Goal: Task Accomplishment & Management: Complete application form

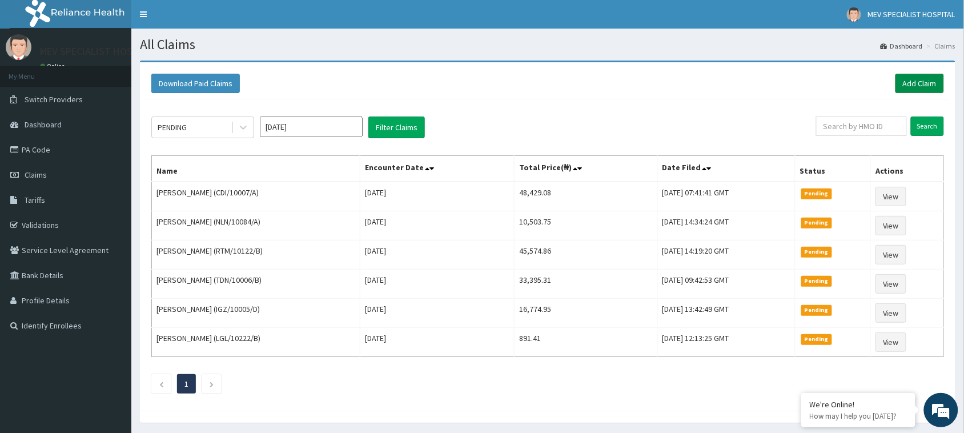
click at [915, 86] on link "Add Claim" at bounding box center [919, 83] width 49 height 19
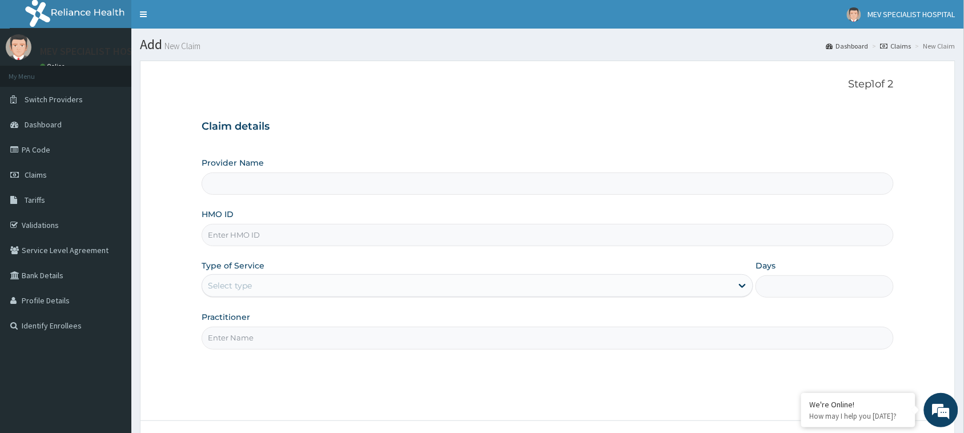
click at [260, 234] on input "HMO ID" at bounding box center [548, 235] width 692 height 22
paste input "MPS/10016/A"
type input "MPS/10016/A"
click at [304, 281] on div "Select type" at bounding box center [467, 285] width 530 height 18
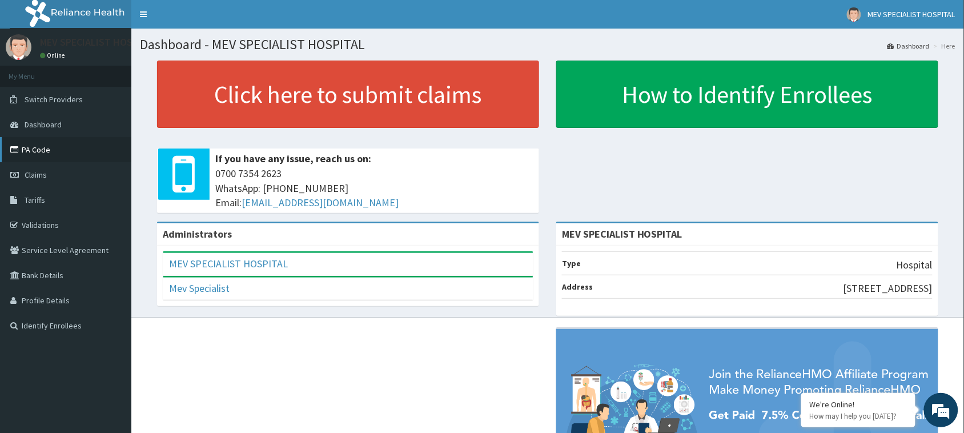
click at [33, 152] on link "PA Code" at bounding box center [65, 149] width 131 height 25
click at [41, 170] on span "Claims" at bounding box center [36, 175] width 22 height 10
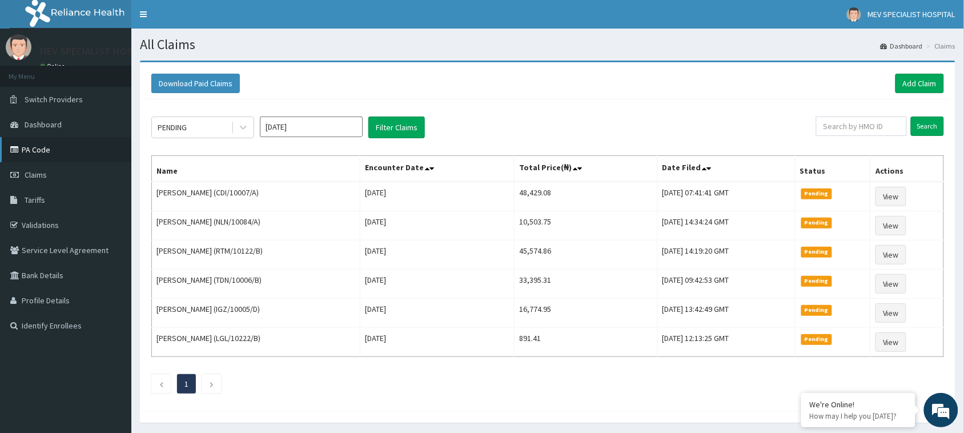
click at [35, 160] on link "PA Code" at bounding box center [65, 149] width 131 height 25
click at [919, 79] on link "Add Claim" at bounding box center [919, 83] width 49 height 19
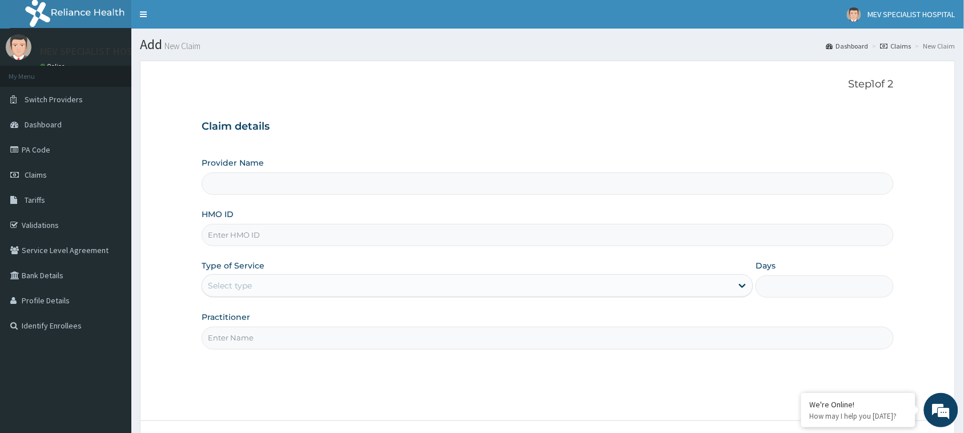
click at [286, 232] on input "HMO ID" at bounding box center [548, 235] width 692 height 22
type input "MEV SPECIALIST HOSPITAL"
paste input "MPS/10016/A"
type input "MPS/10016/A"
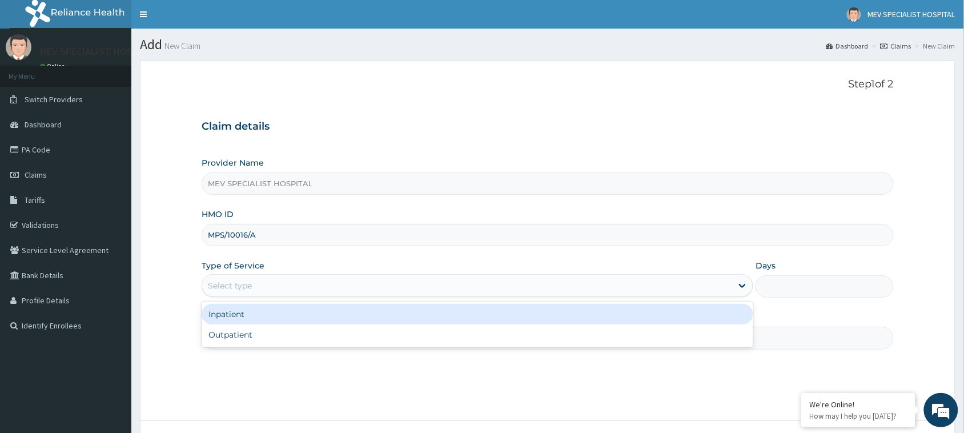
click at [275, 278] on div "Select type" at bounding box center [467, 285] width 530 height 18
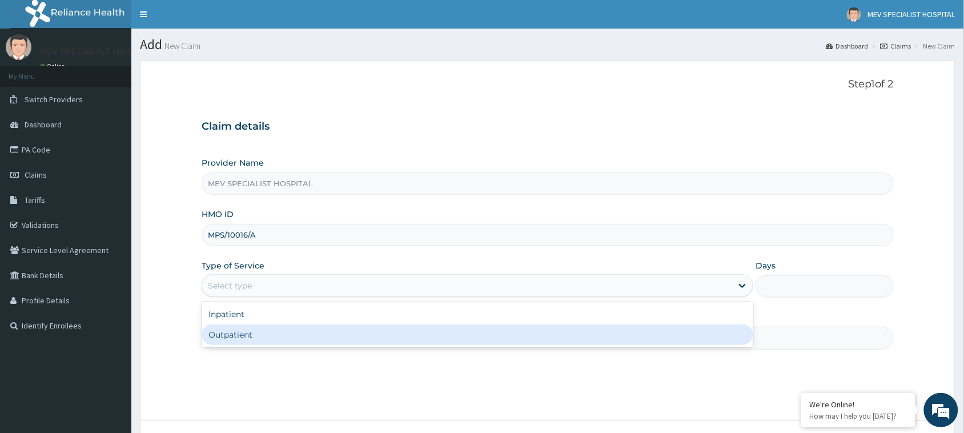
click at [255, 344] on div "Outpatient" at bounding box center [478, 334] width 552 height 21
type input "1"
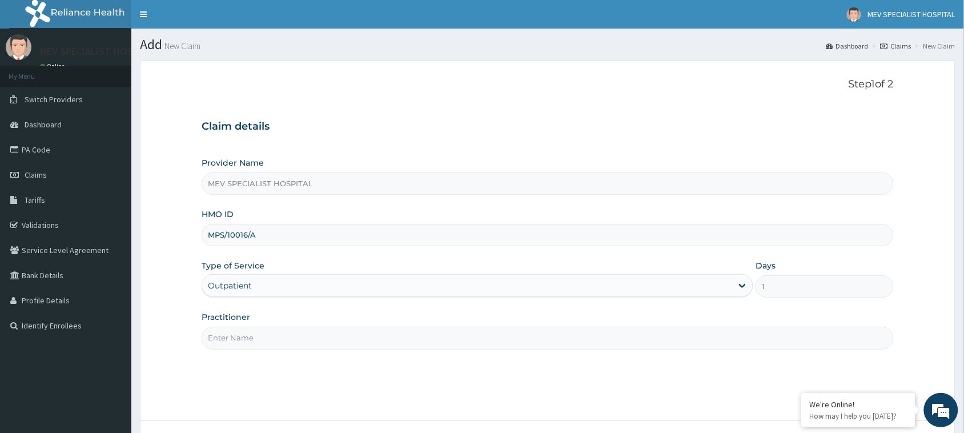
click at [252, 345] on input "Practitioner" at bounding box center [548, 338] width 692 height 22
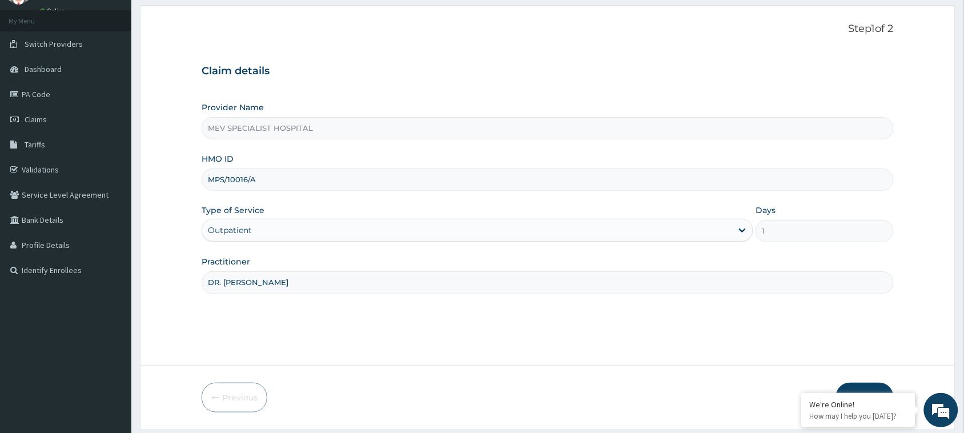
scroll to position [90, 0]
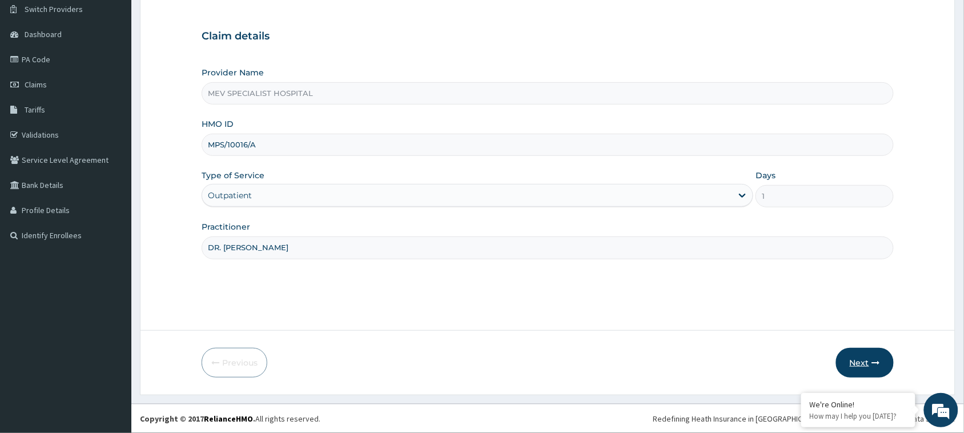
type input "DR. [PERSON_NAME]"
click at [867, 366] on button "Next" at bounding box center [865, 363] width 58 height 30
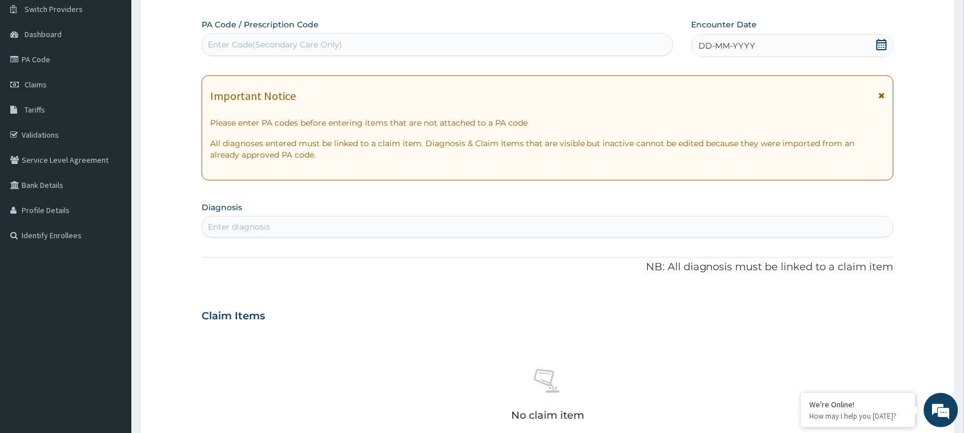
click at [361, 47] on div "Enter Code(Secondary Care Only)" at bounding box center [437, 44] width 470 height 18
paste input "PA/5C85D1"
type input "PA/5C85D1"
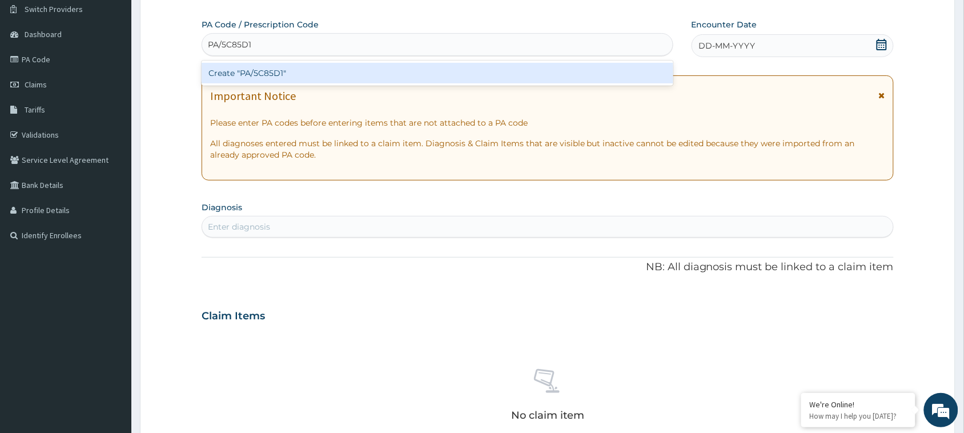
click at [366, 67] on div "Create "PA/5C85D1"" at bounding box center [438, 73] width 472 height 21
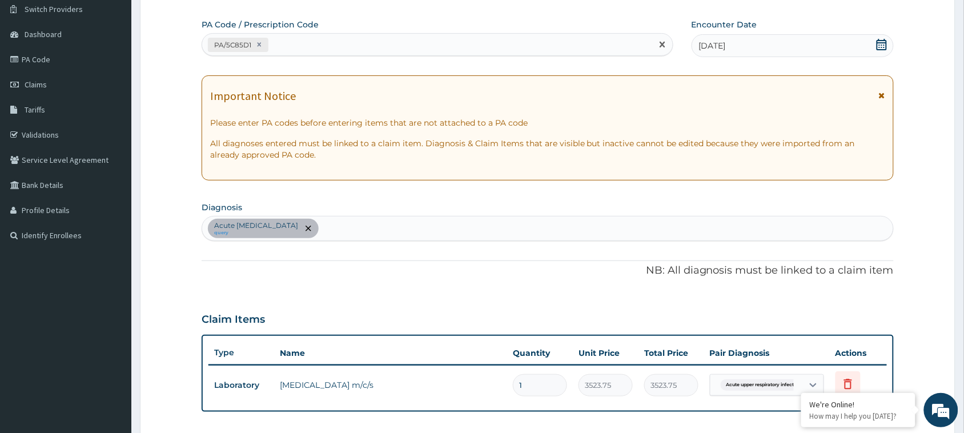
click at [392, 38] on div "PA/5C85D1" at bounding box center [427, 44] width 450 height 19
paste input "PA/072318"
type input "PA/072318"
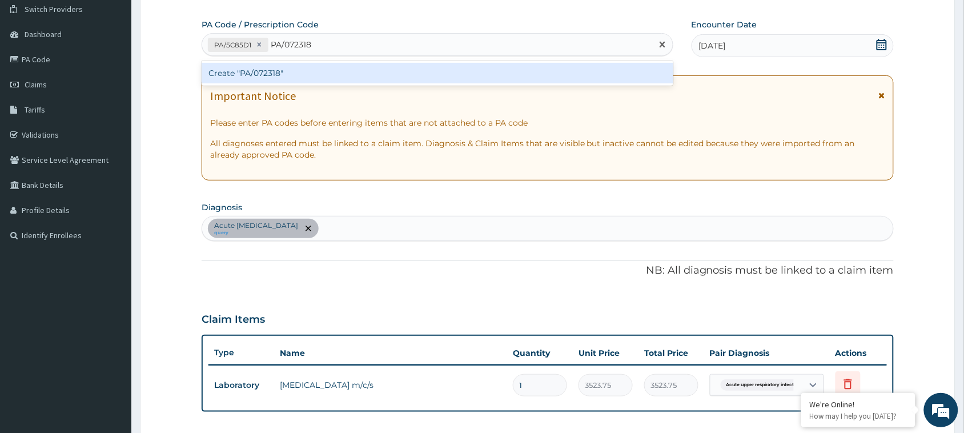
click at [397, 75] on div "Create "PA/072318"" at bounding box center [438, 73] width 472 height 21
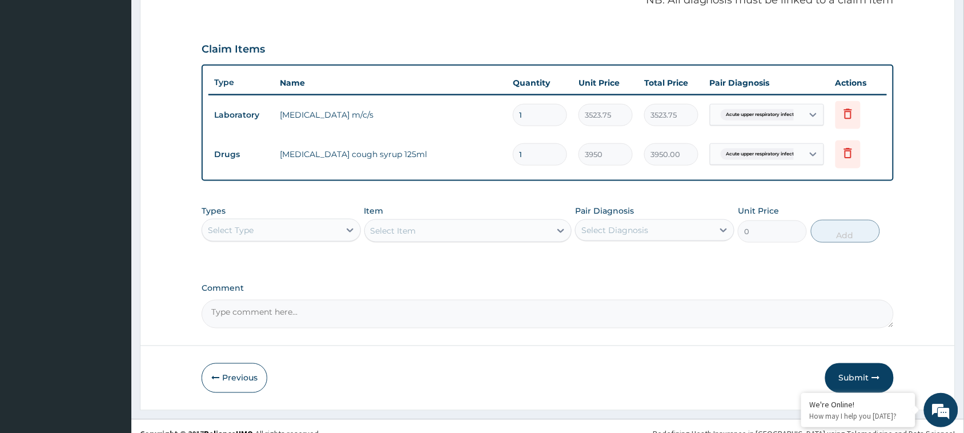
scroll to position [375, 0]
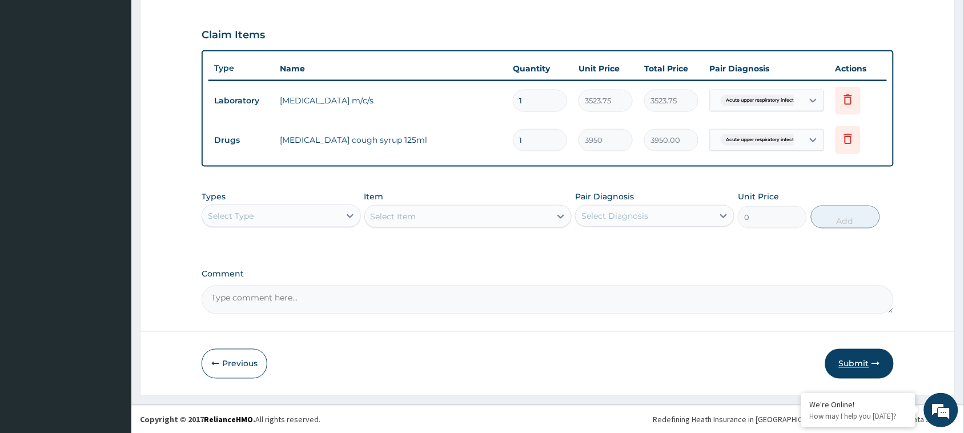
click at [860, 366] on button "Submit" at bounding box center [859, 364] width 69 height 30
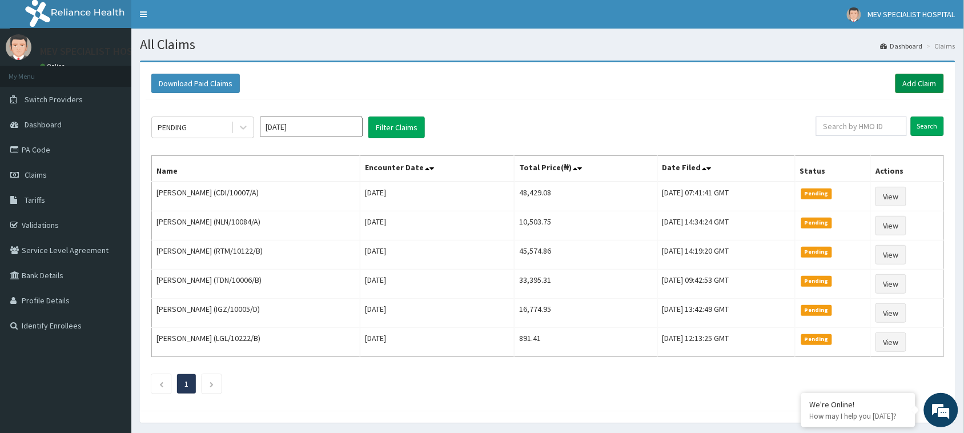
click at [916, 79] on link "Add Claim" at bounding box center [919, 83] width 49 height 19
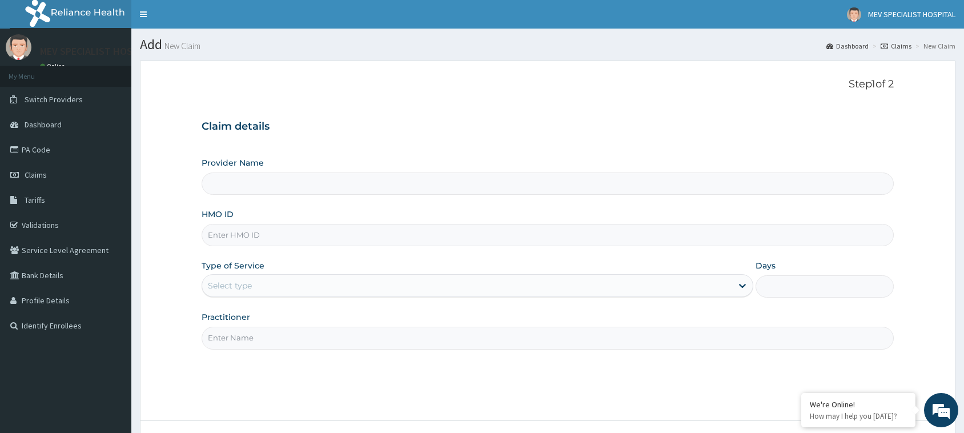
type input "MEV SPECIALIST HOSPITAL"
click at [372, 226] on input "HMO ID" at bounding box center [548, 235] width 692 height 22
paste input "PA/0EF116"
type input "P"
paste input "PRN/10173/A"
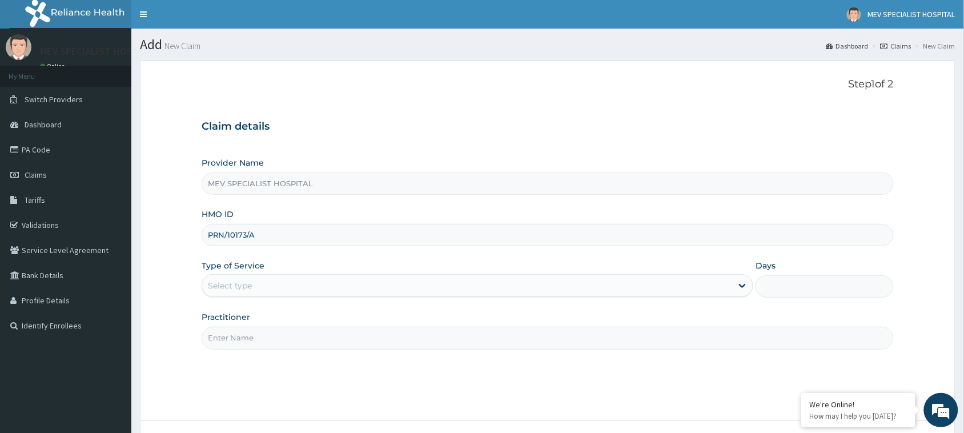
type input "PRN/10173/A"
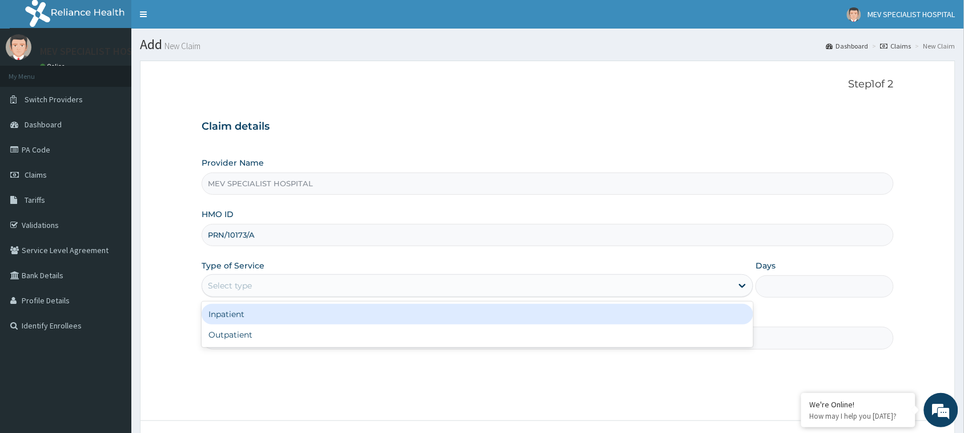
click at [352, 297] on div "Select type" at bounding box center [478, 285] width 552 height 23
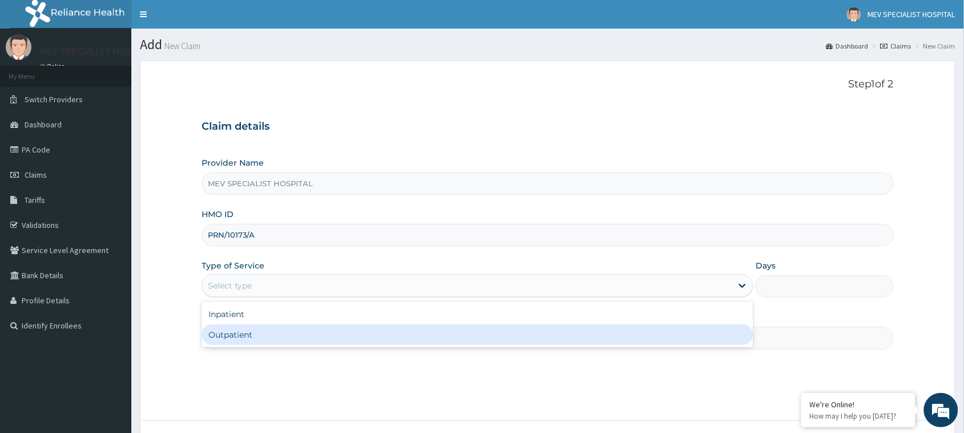
click at [339, 339] on div "Outpatient" at bounding box center [478, 334] width 552 height 21
type input "1"
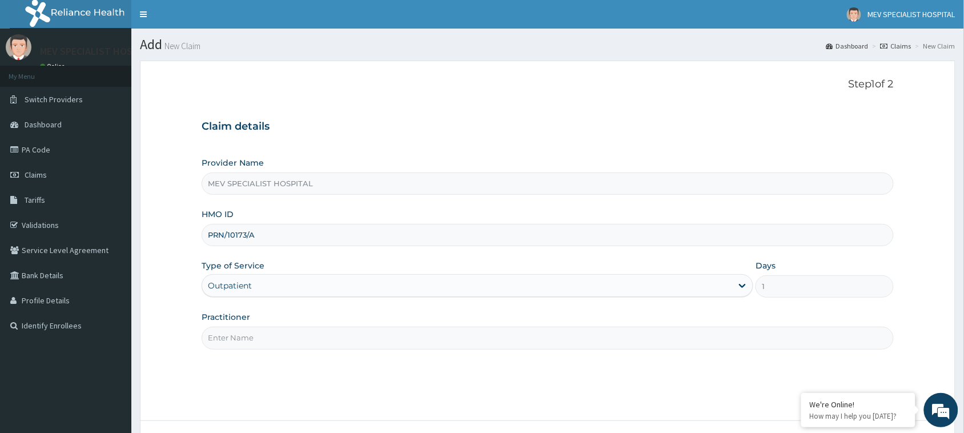
click at [339, 339] on input "Practitioner" at bounding box center [548, 338] width 692 height 22
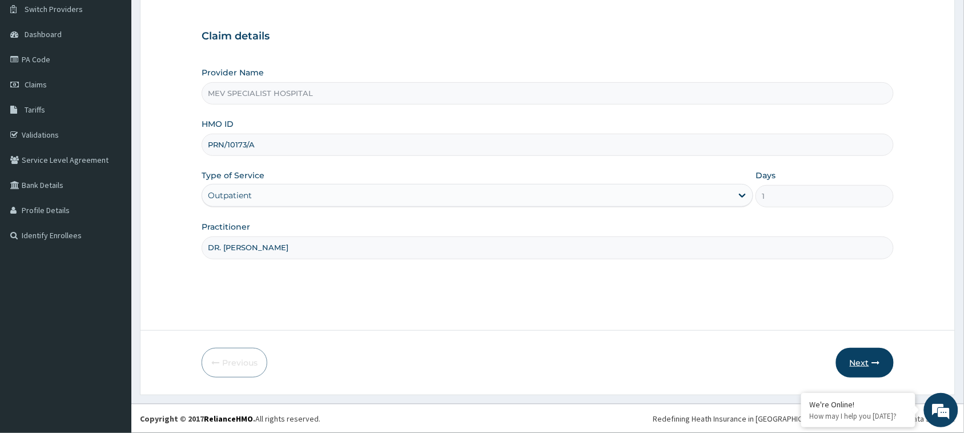
type input "DR. ANITA"
click at [869, 360] on button "Next" at bounding box center [865, 363] width 58 height 30
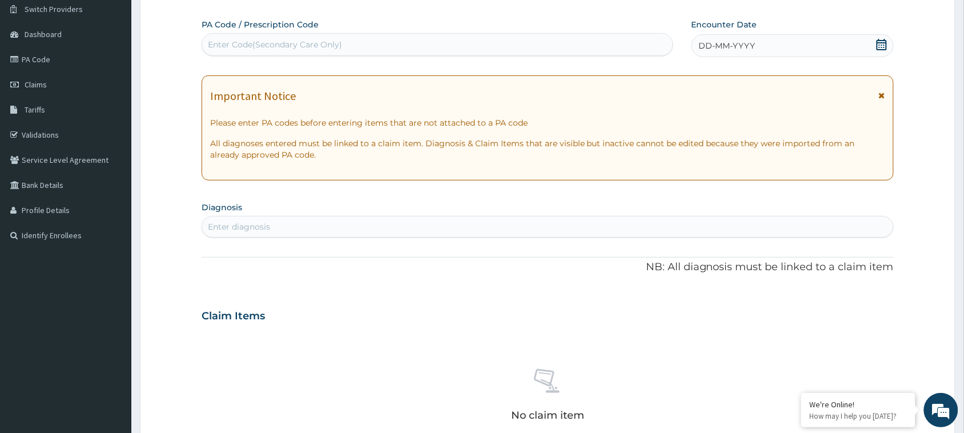
click at [389, 46] on div "Enter Code(Secondary Care Only)" at bounding box center [437, 44] width 470 height 18
paste input "PA/0EF116"
type input "PA/0EF116"
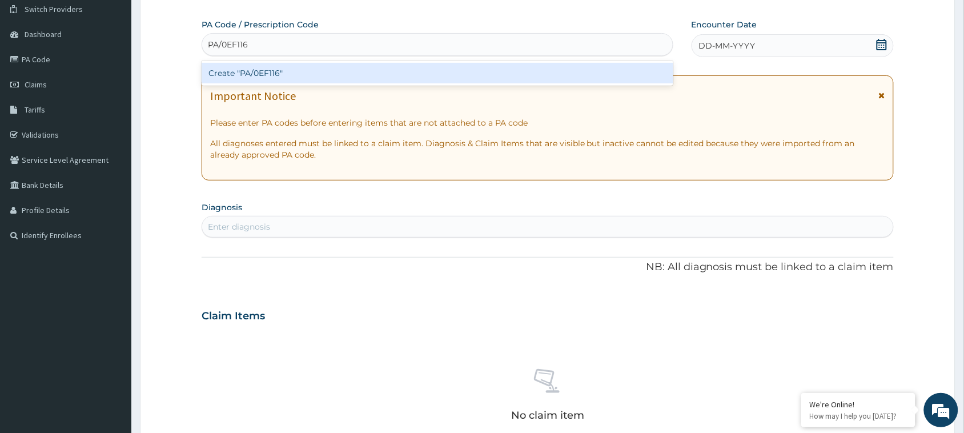
click at [377, 75] on div "Create "PA/0EF116"" at bounding box center [438, 73] width 472 height 21
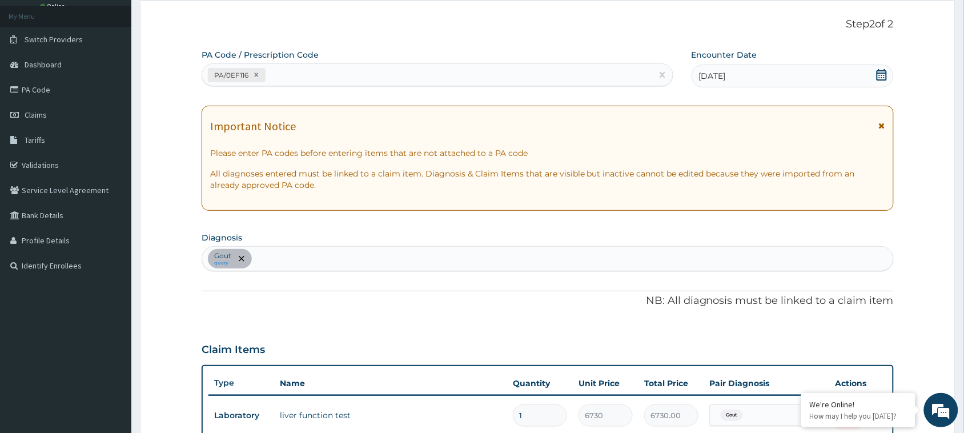
scroll to position [66, 0]
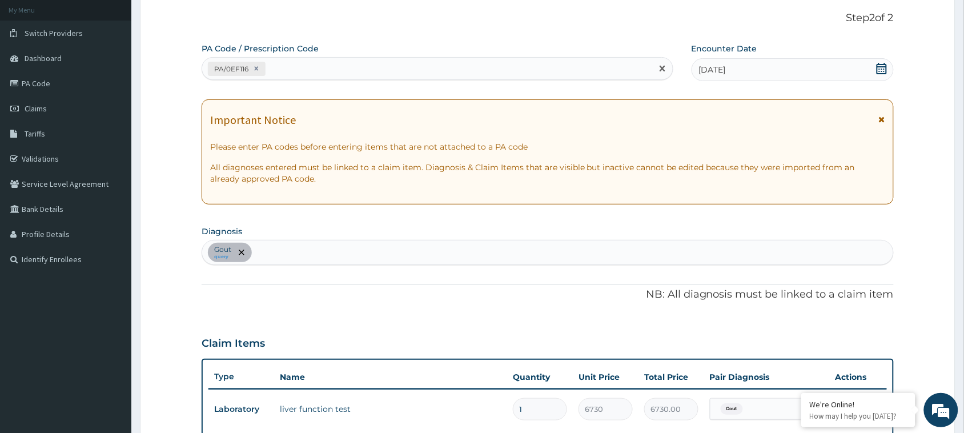
click at [360, 71] on div "PA/0EF116" at bounding box center [427, 68] width 450 height 19
paste input "PA/72B255"
type input "PA/72B255"
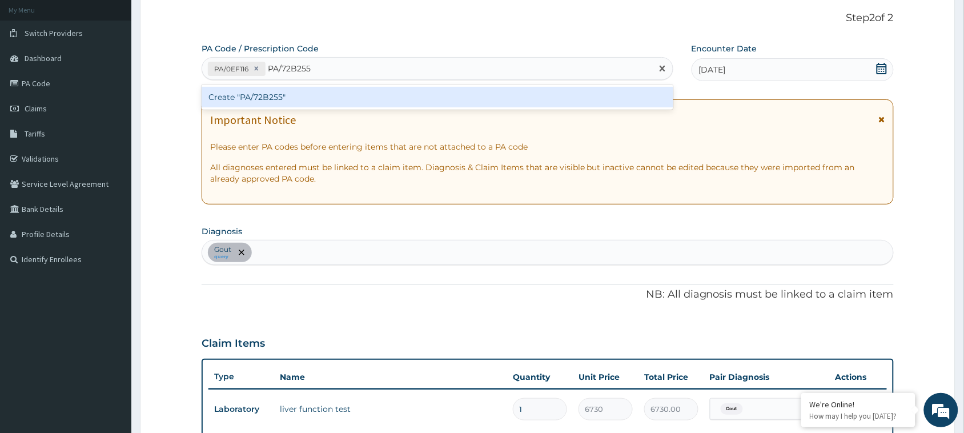
click at [357, 98] on div "Create "PA/72B255"" at bounding box center [438, 97] width 472 height 21
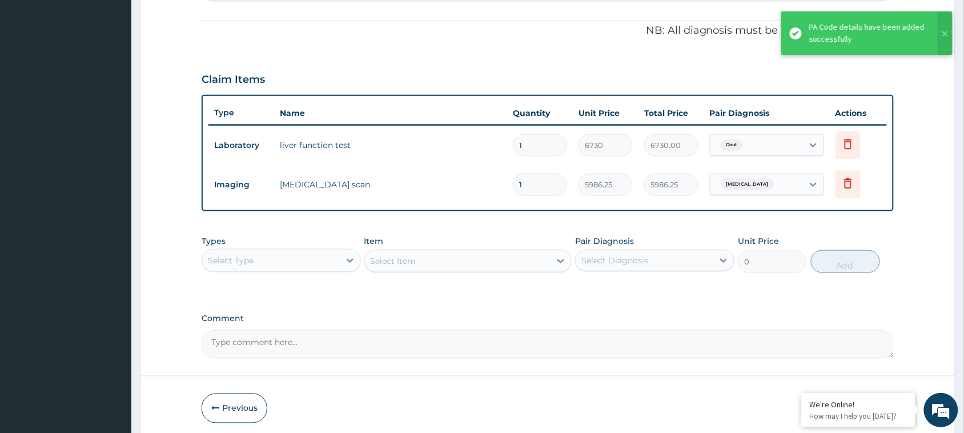
scroll to position [335, 0]
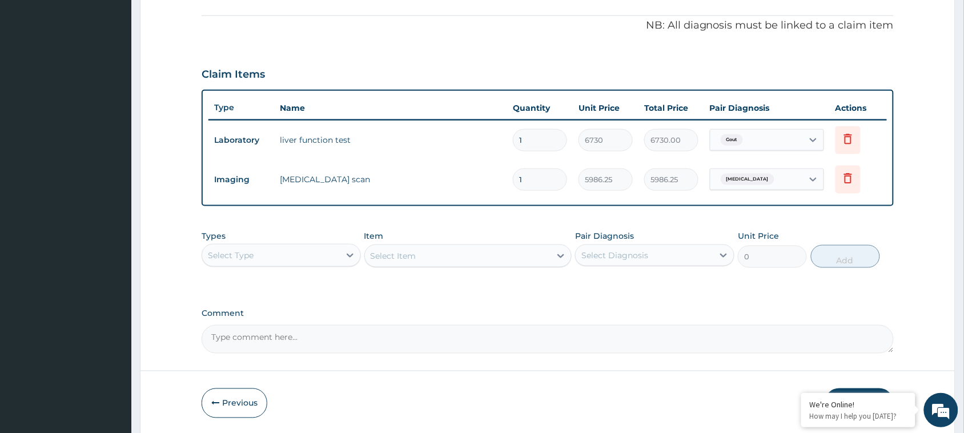
click at [338, 257] on div "Select Type" at bounding box center [271, 255] width 138 height 18
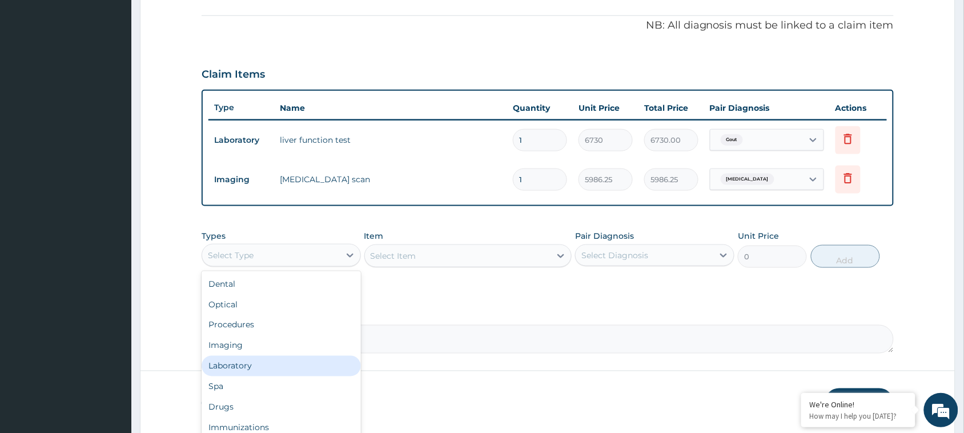
click at [281, 372] on div "Laboratory" at bounding box center [281, 366] width 159 height 21
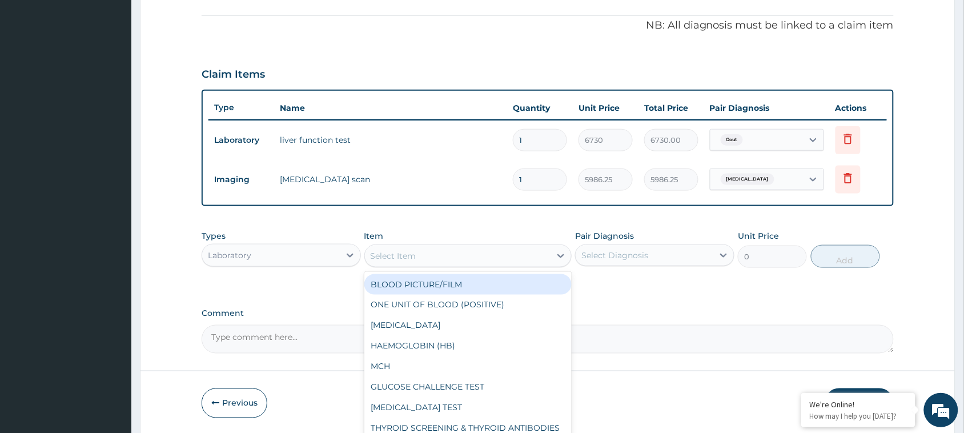
click at [513, 255] on div "Select Item" at bounding box center [458, 256] width 186 height 18
type input "PROL"
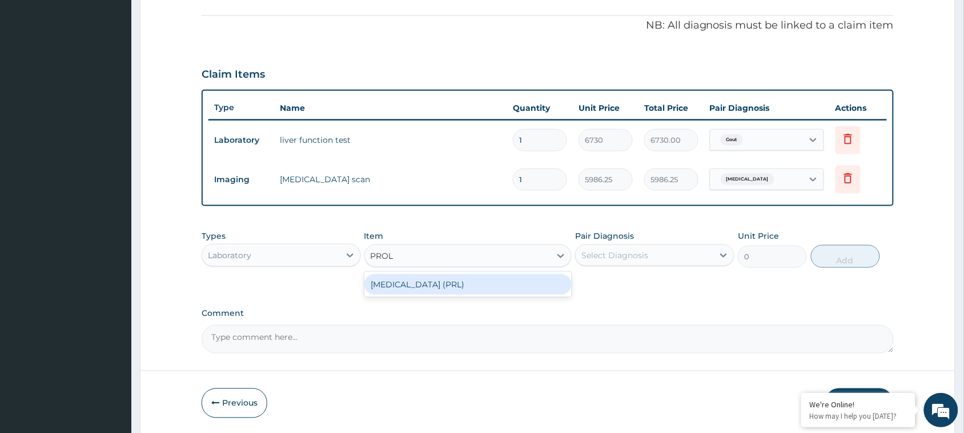
click at [476, 283] on div "PROLACTIN (PRL)" at bounding box center [468, 284] width 208 height 21
type input "7230"
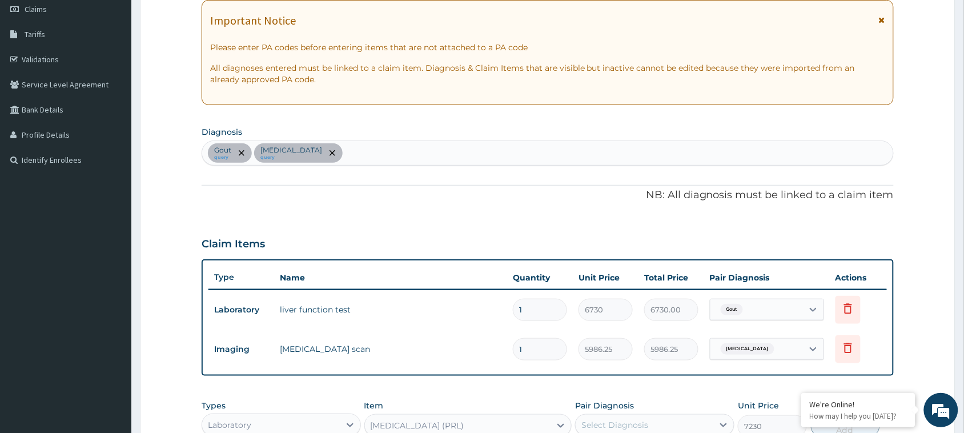
scroll to position [158, 0]
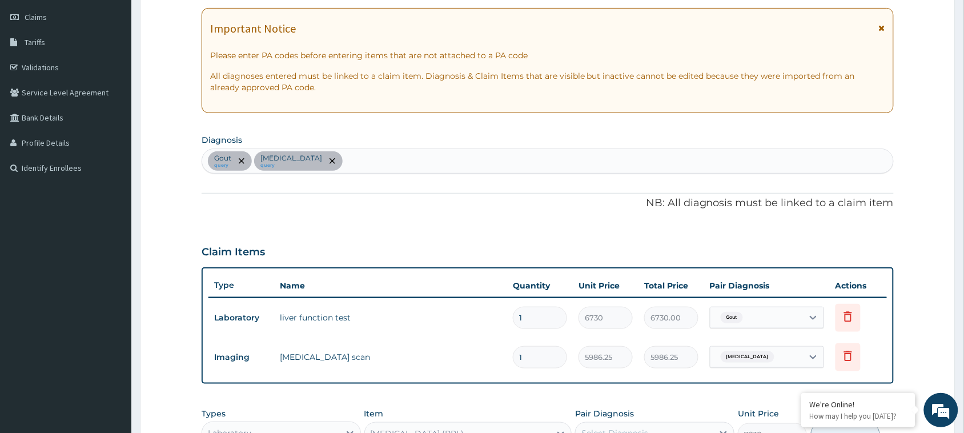
click at [407, 163] on div "Gout query Gynecomastia query" at bounding box center [547, 161] width 691 height 24
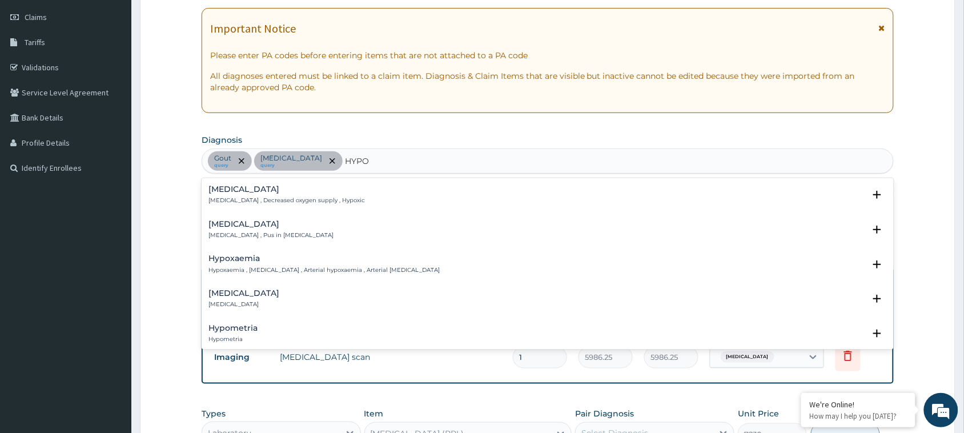
type input "HYPO"
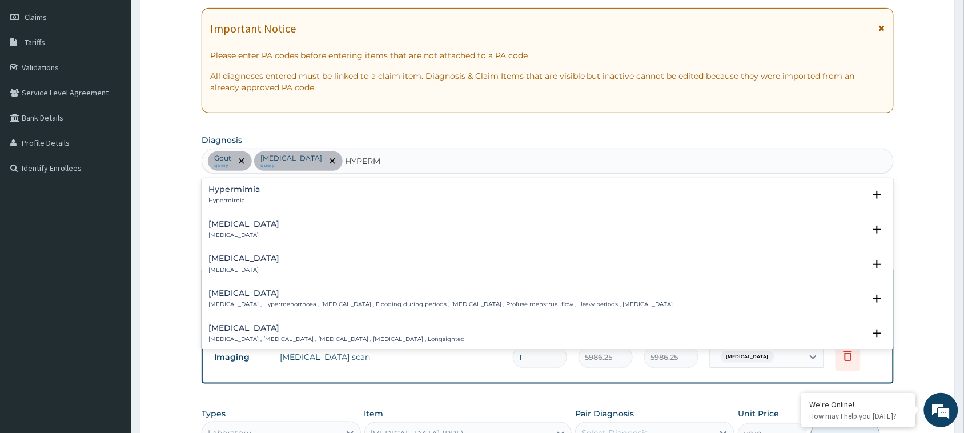
type input "HYPERM"
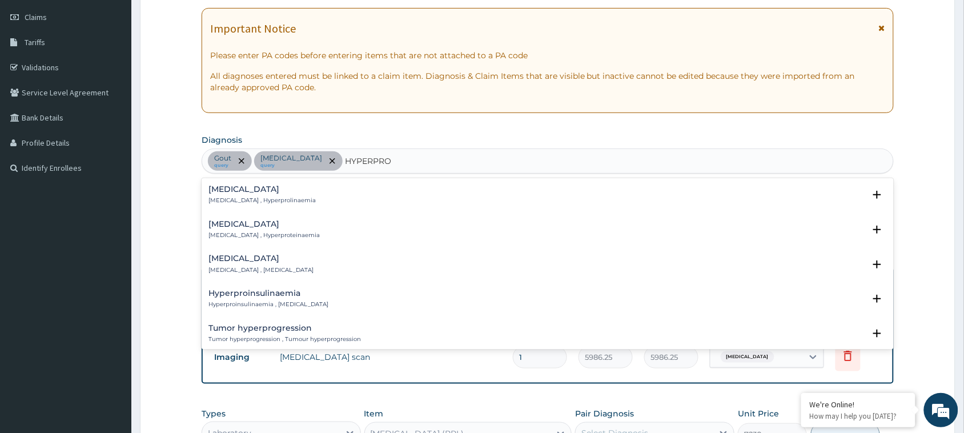
type input "HYPERPRO"
type input "HYPERPROLA"
click at [279, 195] on div "Hyperprolactinemia Hyperprolactinemia , Hyperprolactinaemia" at bounding box center [260, 195] width 105 height 20
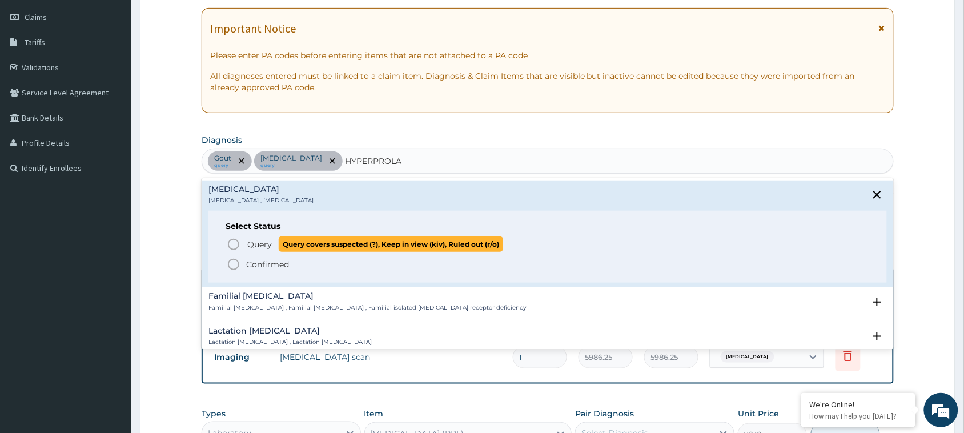
click at [233, 244] on icon "status option query" at bounding box center [234, 245] width 14 height 14
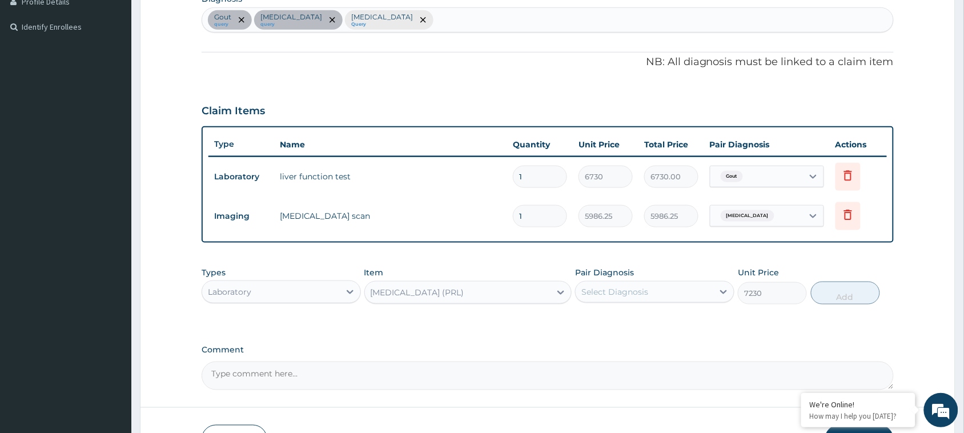
scroll to position [301, 0]
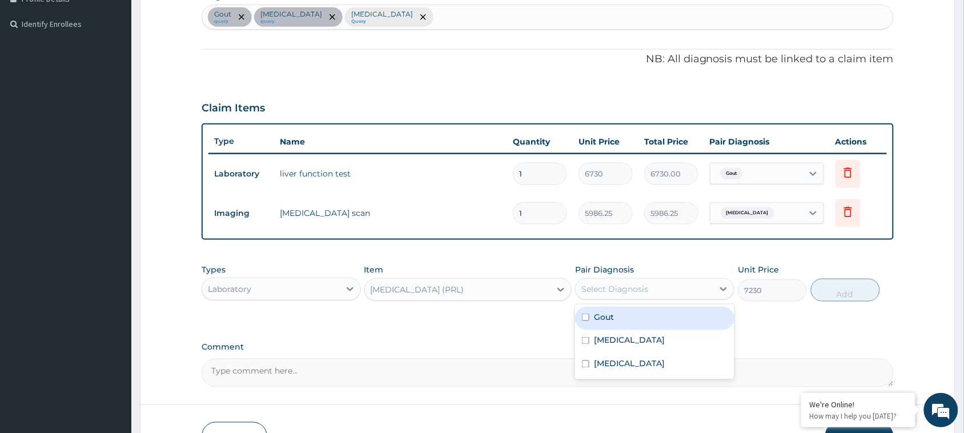
click at [661, 287] on div "Select Diagnosis" at bounding box center [644, 289] width 138 height 18
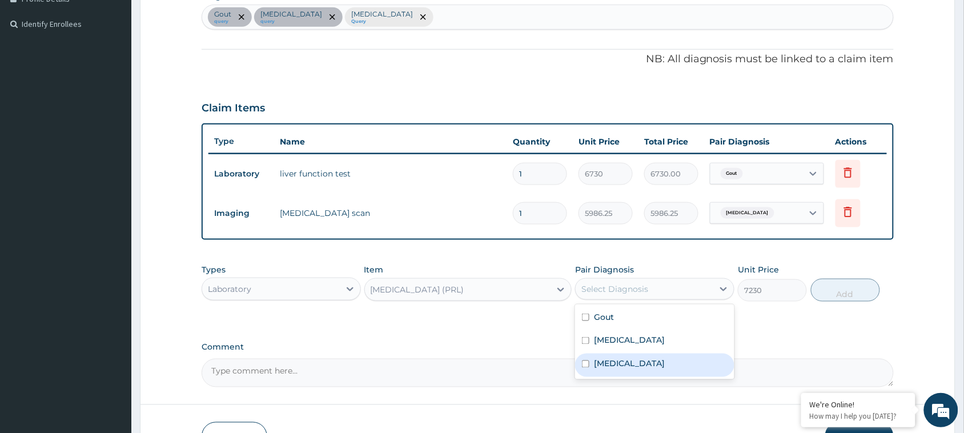
click at [589, 360] on input "checkbox" at bounding box center [585, 363] width 7 height 7
checkbox input "true"
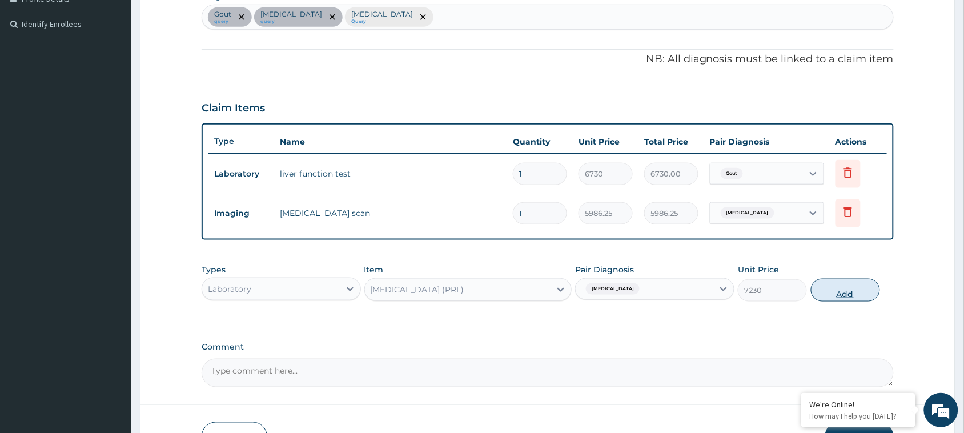
click at [855, 286] on button "Add" at bounding box center [845, 290] width 69 height 23
type input "0"
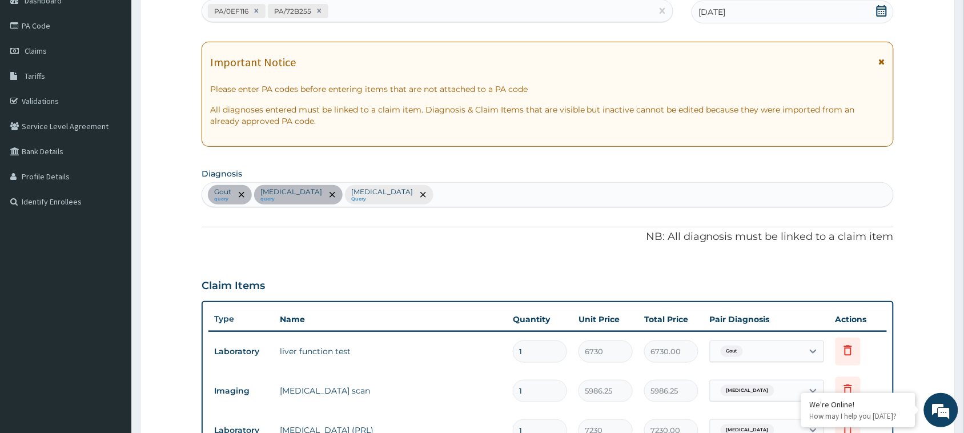
scroll to position [138, 0]
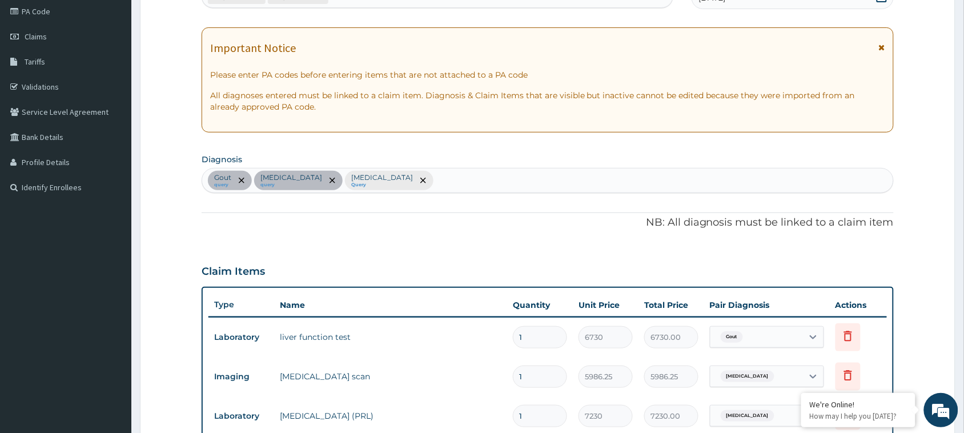
click at [458, 183] on div "Gout query Gynecomastia query Hyperprolactinemia Query" at bounding box center [547, 180] width 691 height 24
type input "T"
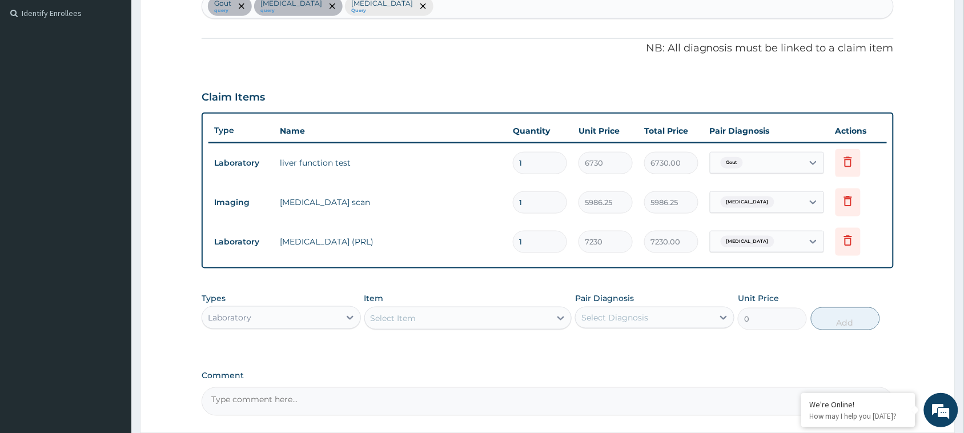
scroll to position [414, 0]
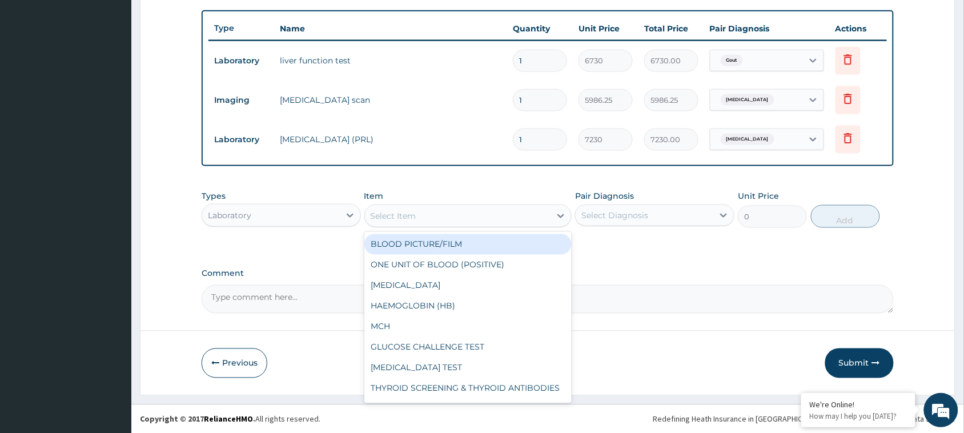
click at [474, 215] on div "Select Item" at bounding box center [458, 216] width 186 height 18
type input "TESTO"
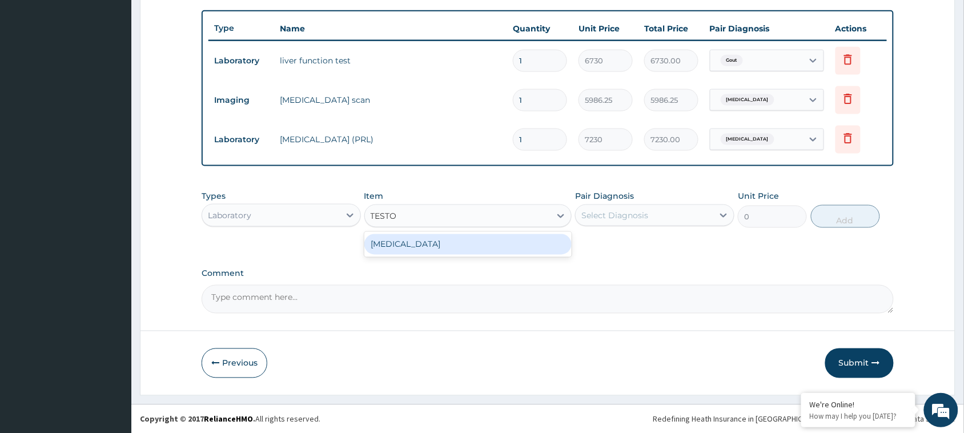
click at [480, 241] on div "TESTOSTERONE" at bounding box center [468, 244] width 208 height 21
type input "7230"
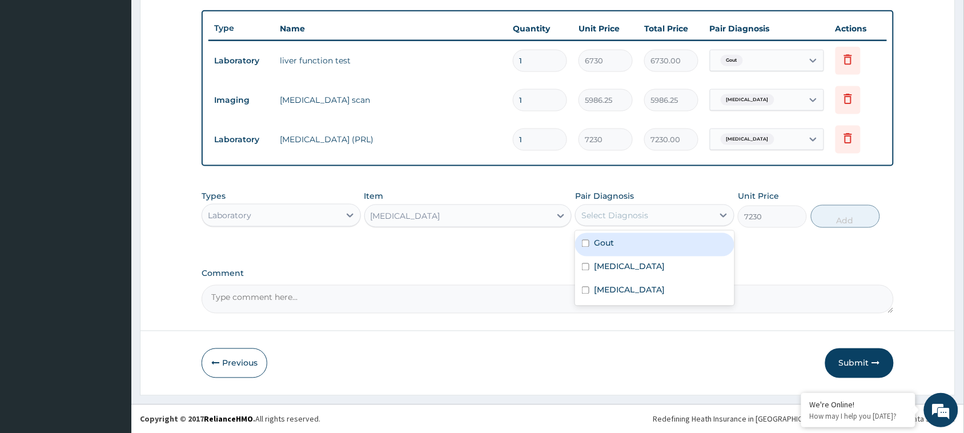
click at [686, 212] on div "Select Diagnosis" at bounding box center [644, 215] width 138 height 18
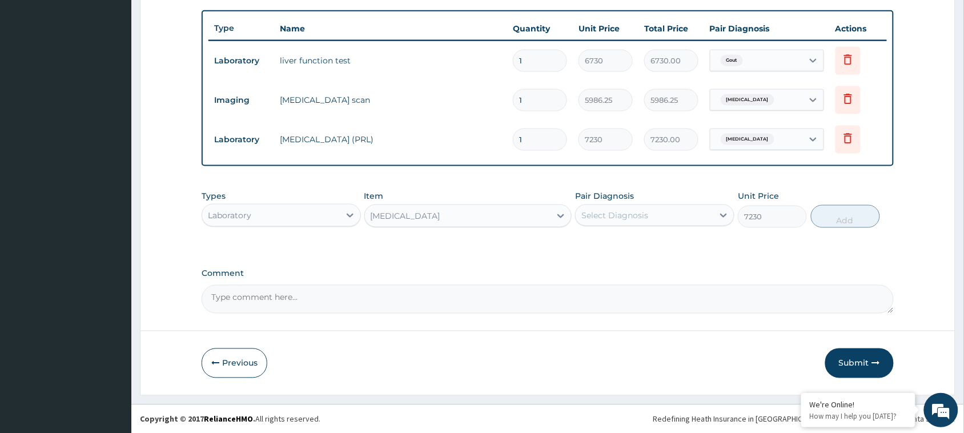
click at [832, 275] on label "Comment" at bounding box center [548, 274] width 692 height 10
click at [832, 285] on textarea "Comment" at bounding box center [548, 299] width 692 height 29
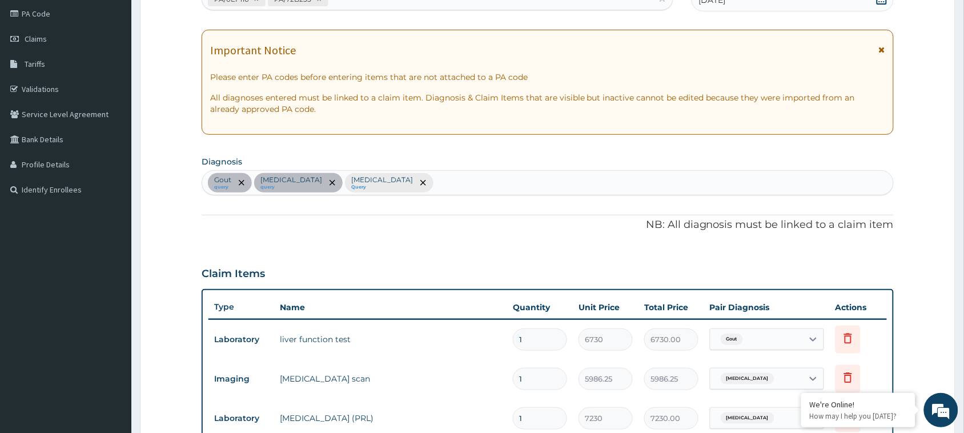
scroll to position [131, 0]
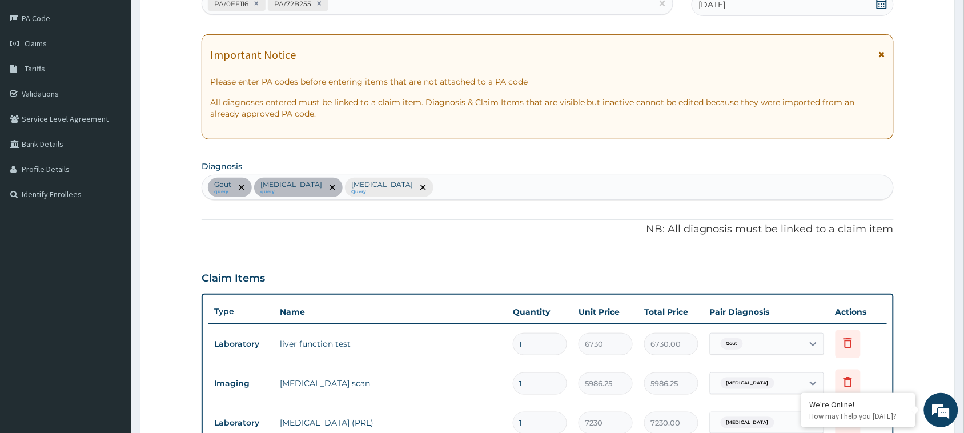
click at [474, 183] on div "Gout query Gynecomastia query Hyperprolactinemia Query" at bounding box center [547, 187] width 691 height 24
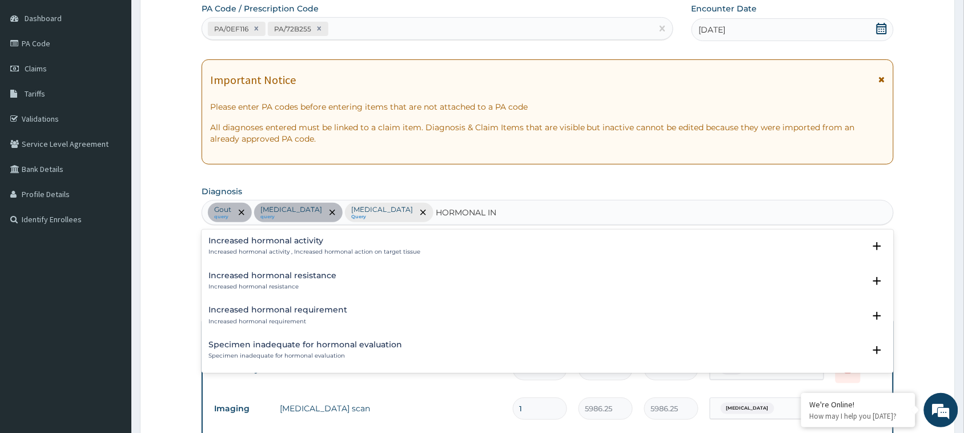
scroll to position [116, 0]
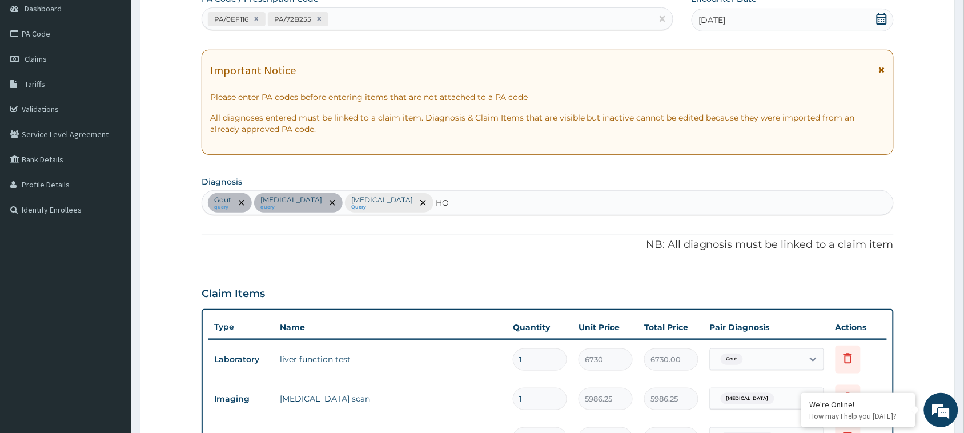
type input "H"
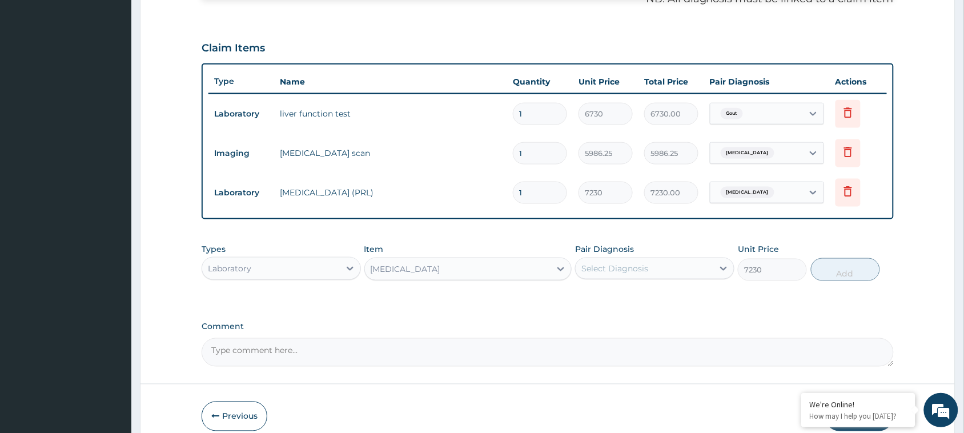
scroll to position [372, 0]
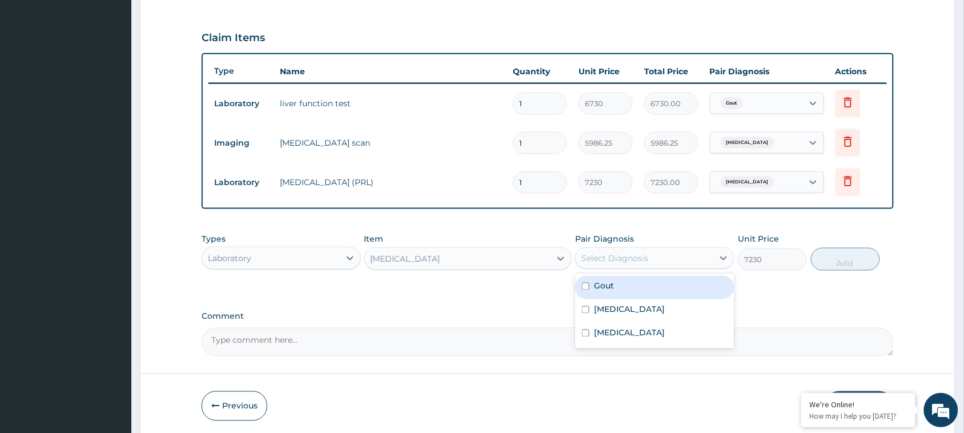
click at [658, 253] on div "Select Diagnosis" at bounding box center [644, 258] width 138 height 18
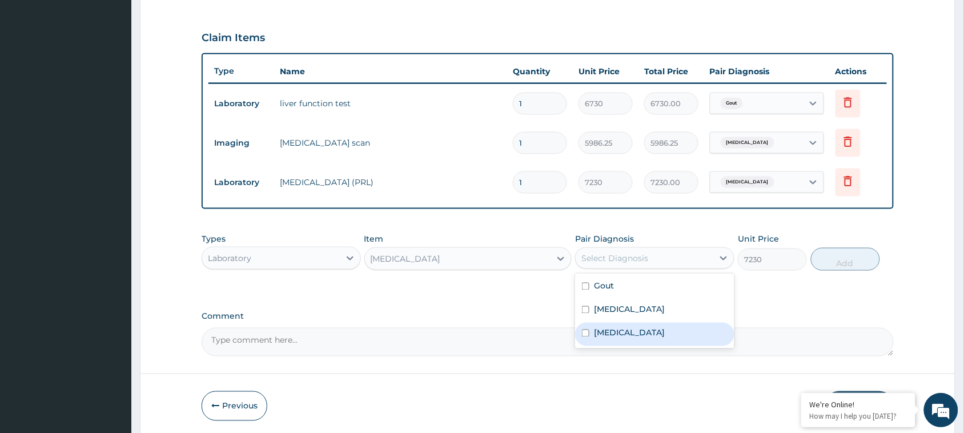
click at [646, 338] on div "Hyperprolactinemia" at bounding box center [654, 334] width 159 height 23
checkbox input "true"
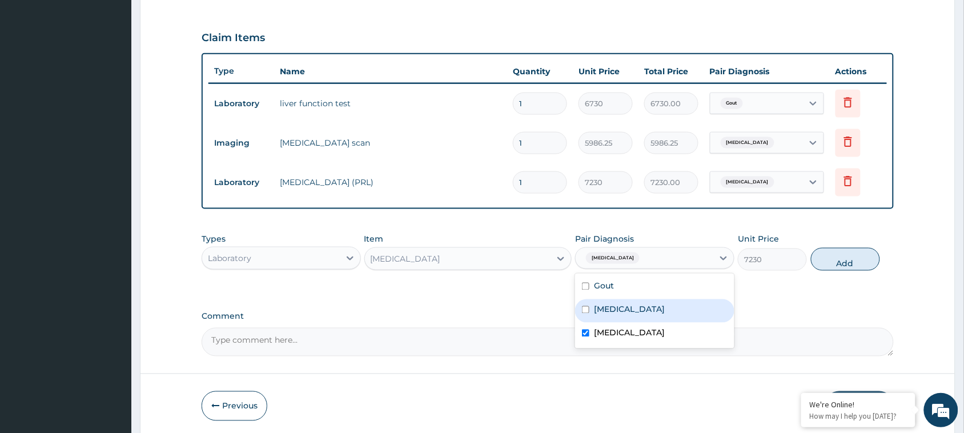
click at [810, 299] on div "PA Code / Prescription Code PA/0EF116 PA/72B255 Encounter Date 04-09-2025 Impor…" at bounding box center [548, 46] width 692 height 619
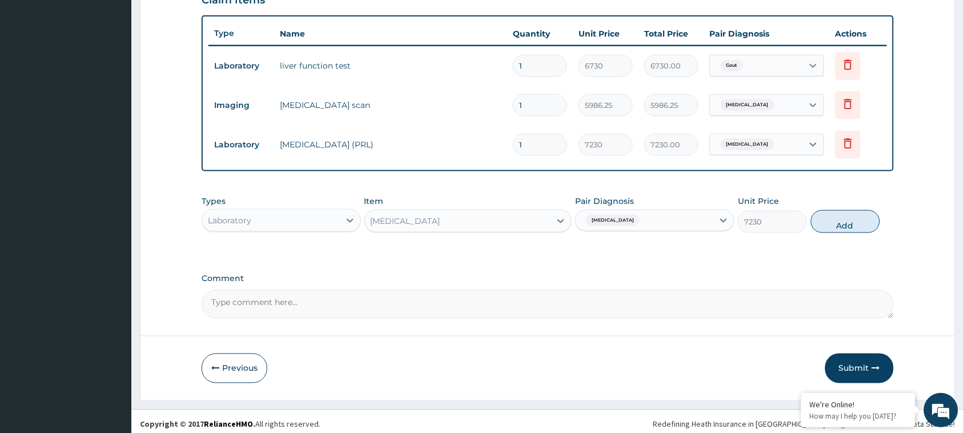
scroll to position [411, 0]
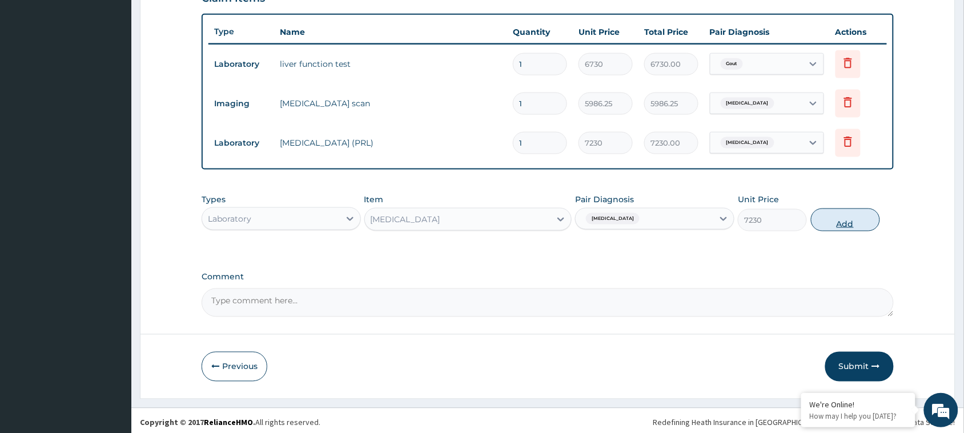
click at [845, 226] on button "Add" at bounding box center [845, 219] width 69 height 23
type input "0"
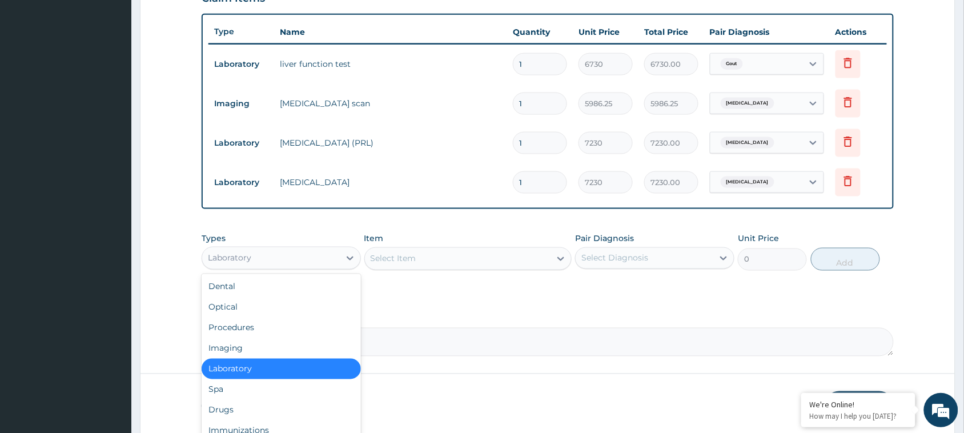
click at [321, 260] on div "Laboratory" at bounding box center [271, 258] width 138 height 18
click at [261, 329] on div "Procedures" at bounding box center [281, 327] width 159 height 21
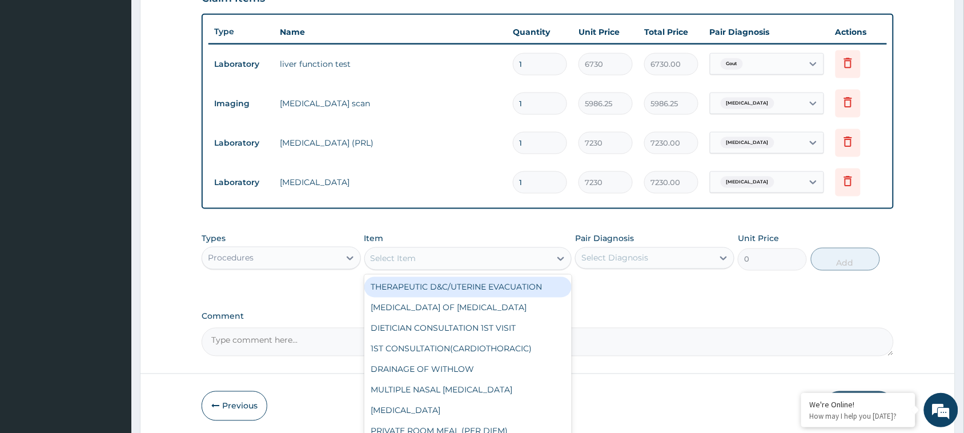
click at [431, 253] on div "Select Item" at bounding box center [458, 258] width 186 height 18
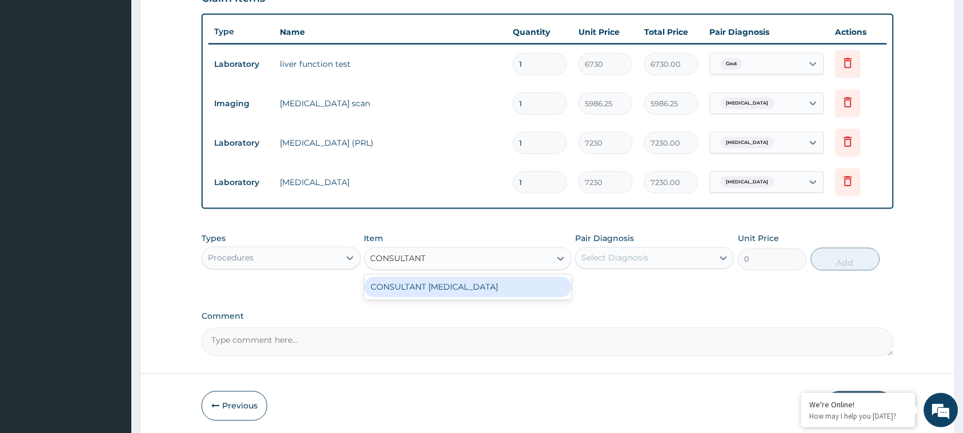
type input "CONSULTANT"
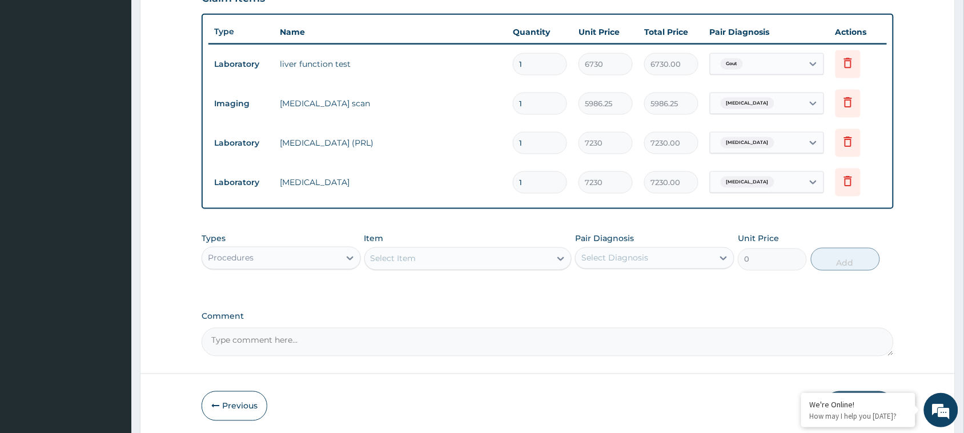
type input "O"
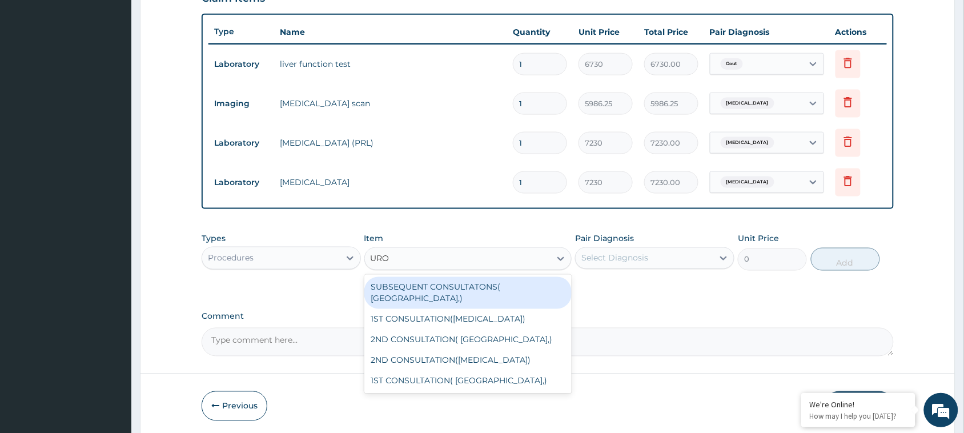
type input "UROL"
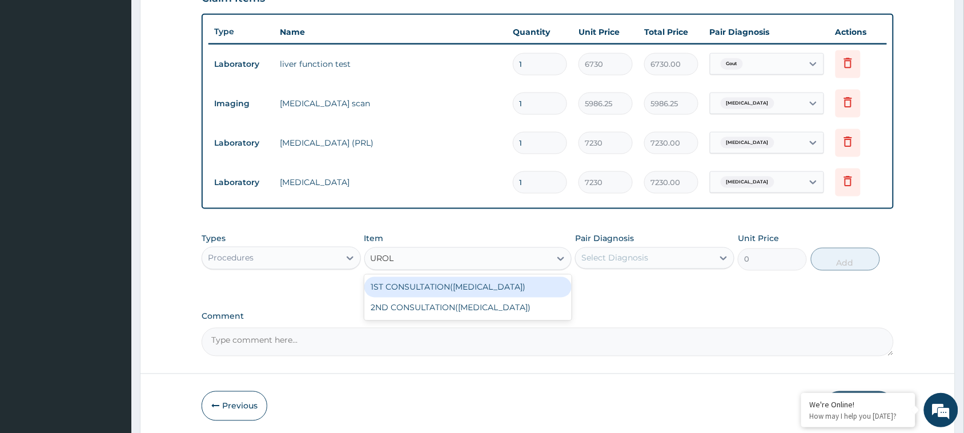
click at [467, 285] on div "1ST CONSULTATION(UROLOGIST)" at bounding box center [468, 287] width 208 height 21
type input "19750"
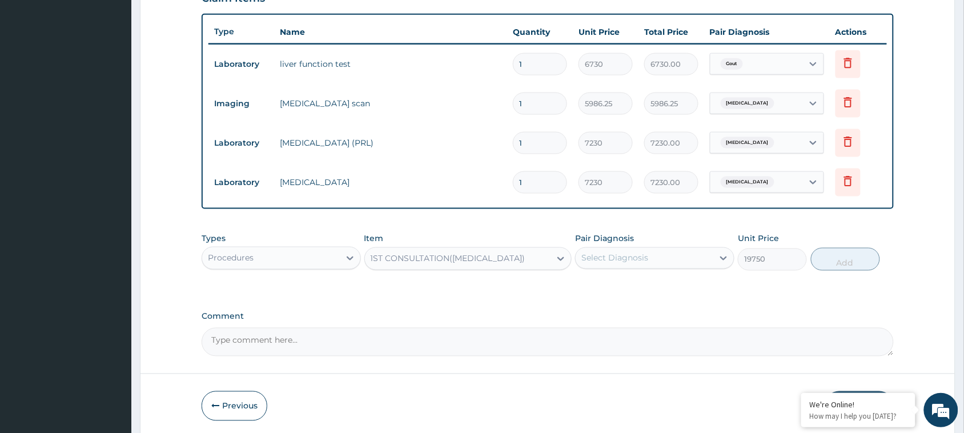
click at [629, 254] on div "Select Diagnosis" at bounding box center [614, 257] width 67 height 11
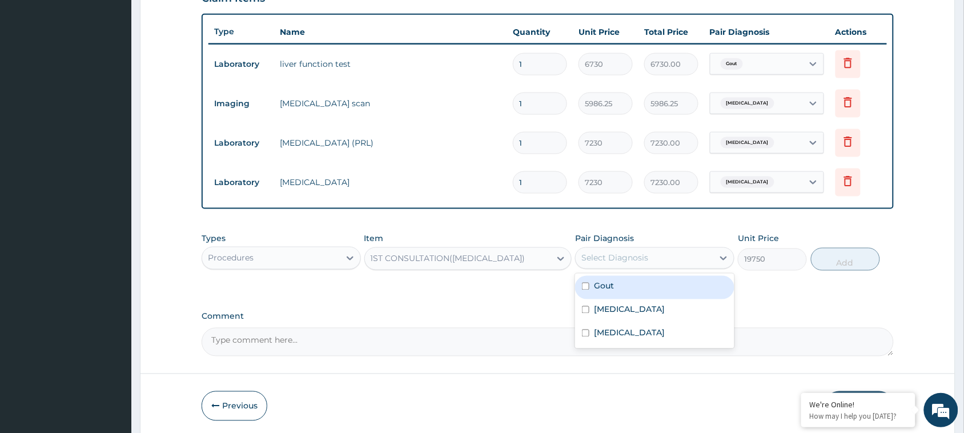
click at [600, 283] on label "Gout" at bounding box center [604, 285] width 20 height 11
checkbox input "true"
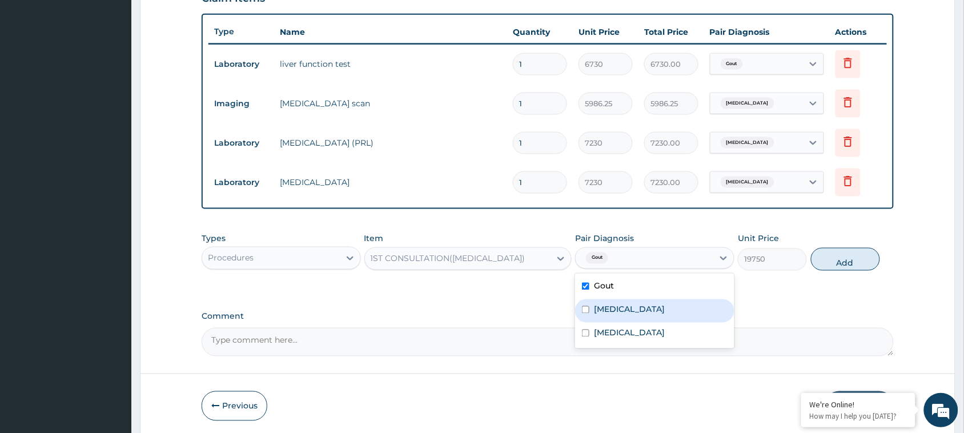
click at [607, 320] on div "Gynecomastia" at bounding box center [654, 310] width 159 height 23
checkbox input "true"
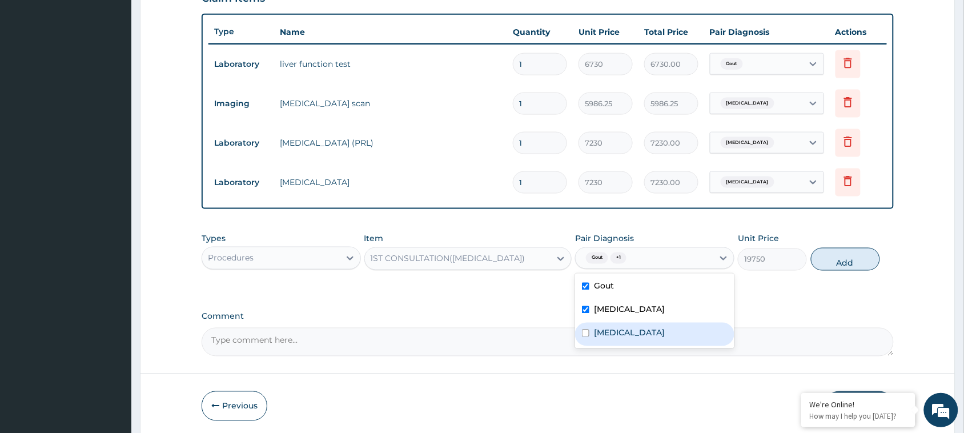
click at [607, 347] on div "Gout Gynecomastia Hyperprolactinemia" at bounding box center [654, 310] width 159 height 75
click at [591, 332] on div "Hyperprolactinemia" at bounding box center [654, 334] width 159 height 23
checkbox input "true"
click at [763, 329] on textarea "Comment" at bounding box center [548, 342] width 692 height 29
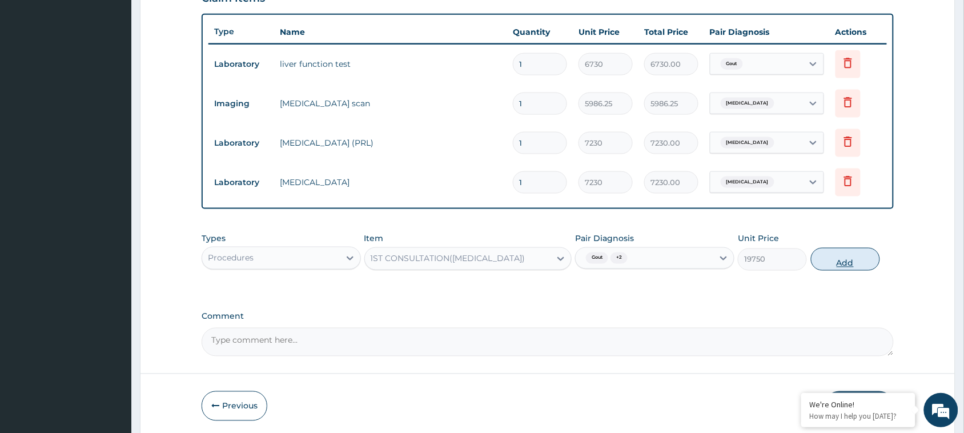
click at [830, 258] on button "Add" at bounding box center [845, 259] width 69 height 23
type input "0"
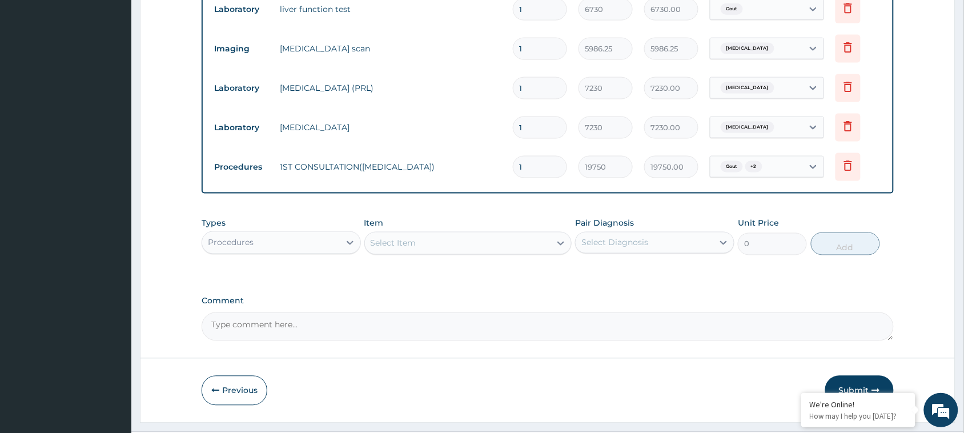
scroll to position [493, 0]
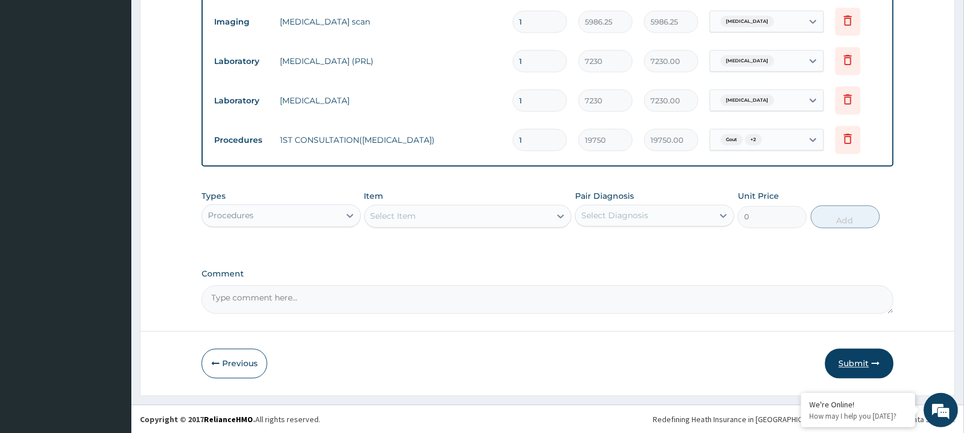
click at [840, 349] on button "Submit" at bounding box center [859, 364] width 69 height 30
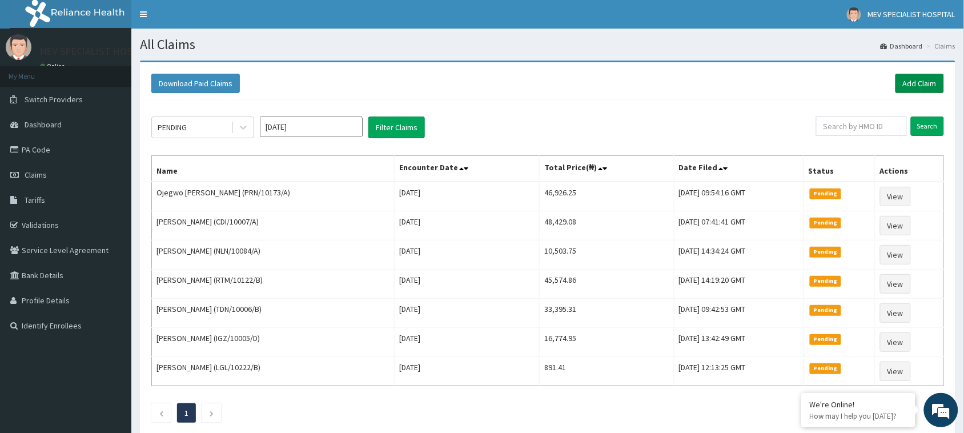
click at [924, 90] on link "Add Claim" at bounding box center [919, 83] width 49 height 19
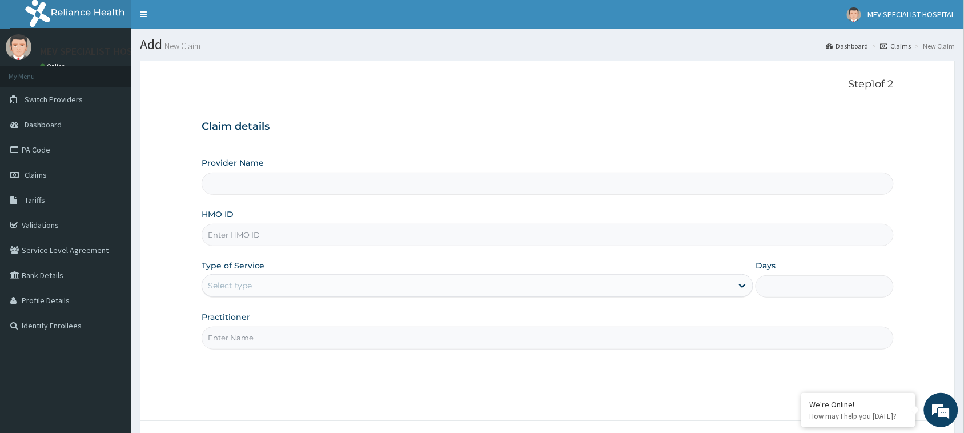
click at [325, 235] on input "HMO ID" at bounding box center [548, 235] width 692 height 22
type input "MEV SPECIALIST HOSPITAL"
type input "V"
paste input "NLN/10112/A"
type input "NLN/10112/A"
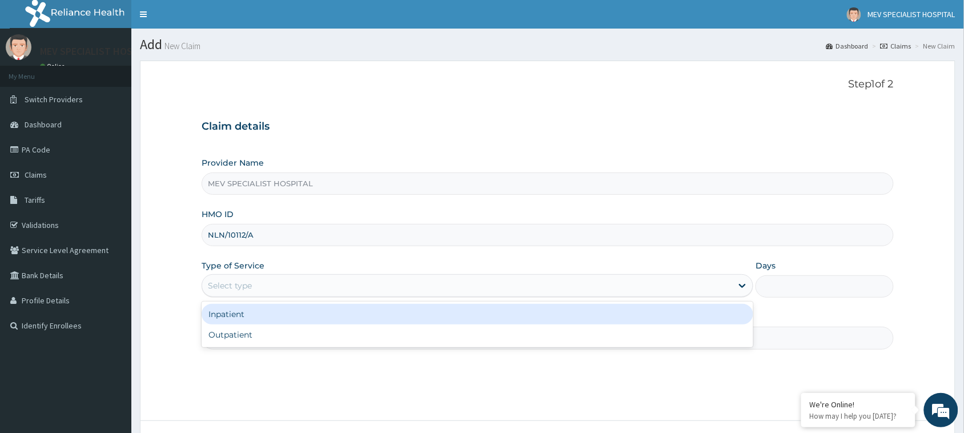
click at [300, 292] on div "Select type" at bounding box center [467, 285] width 530 height 18
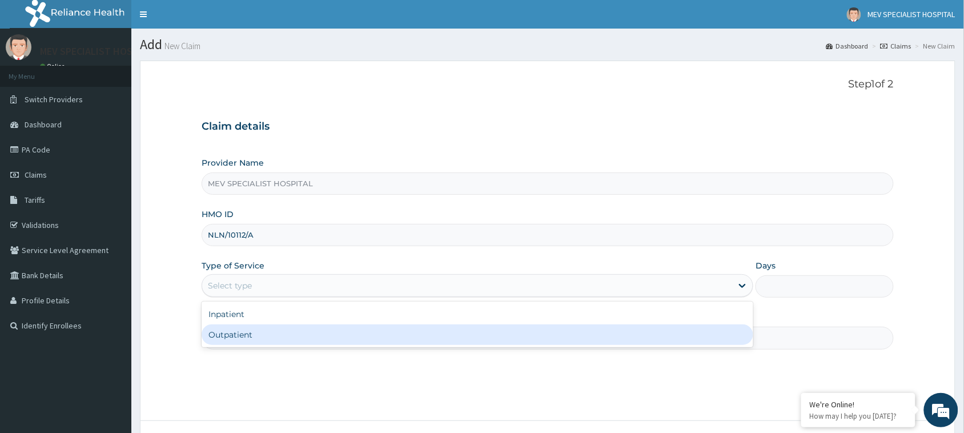
click at [304, 333] on div "Outpatient" at bounding box center [478, 334] width 552 height 21
type input "1"
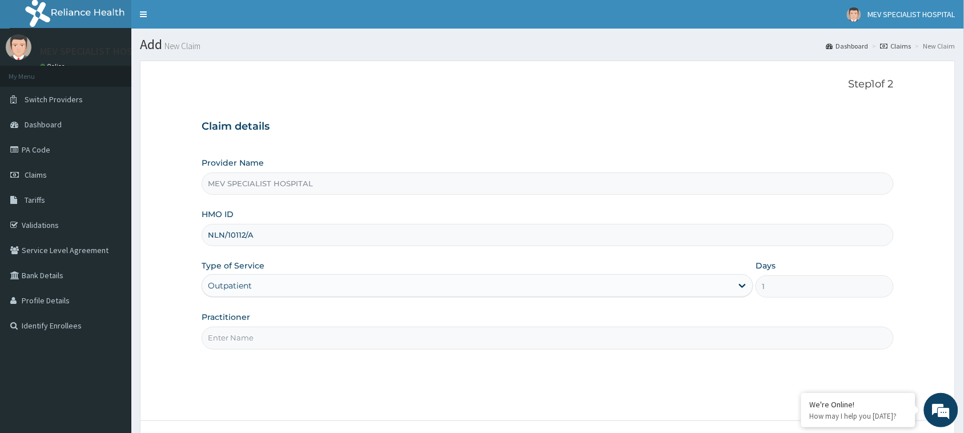
click at [304, 333] on input "Practitioner" at bounding box center [548, 338] width 692 height 22
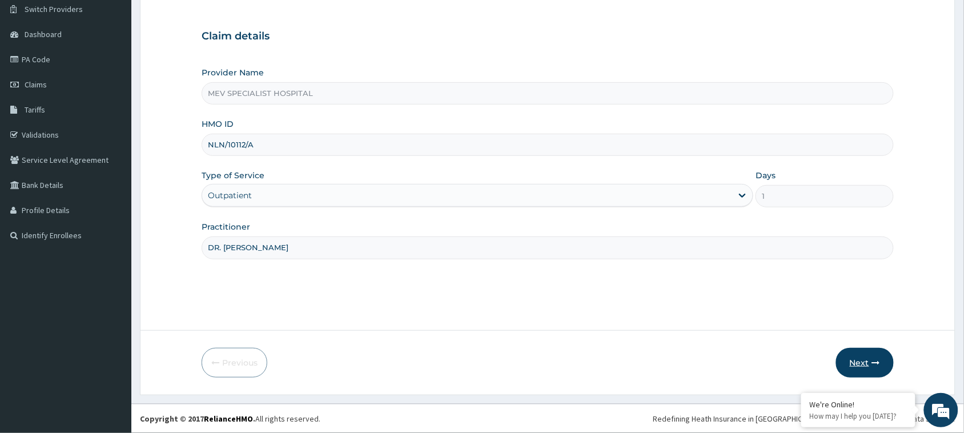
type input "DR. [PERSON_NAME]"
click at [866, 361] on button "Next" at bounding box center [865, 363] width 58 height 30
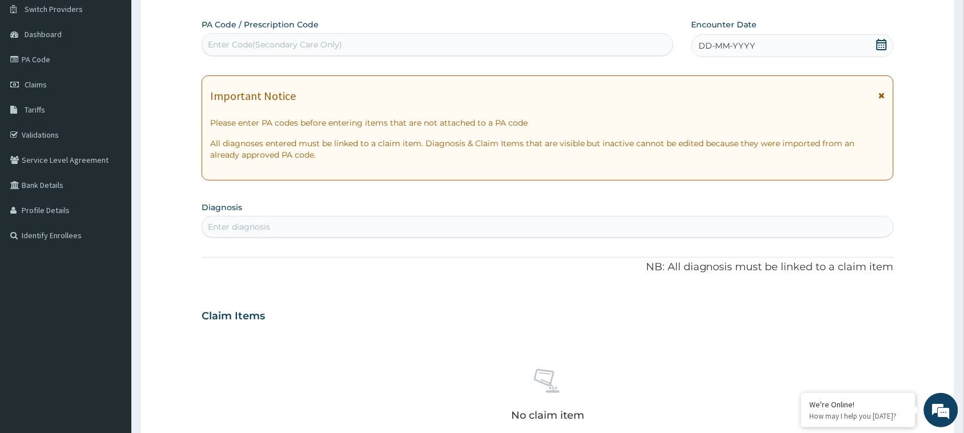
click at [434, 49] on div "Enter Code(Secondary Care Only)" at bounding box center [437, 44] width 470 height 18
paste input "PA/203479"
type input "PA/203479"
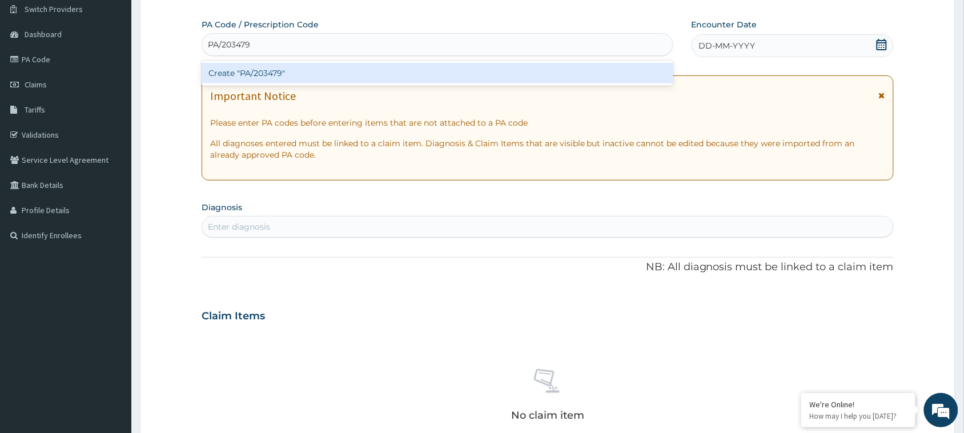
click at [404, 77] on div "Create "PA/203479"" at bounding box center [438, 73] width 472 height 21
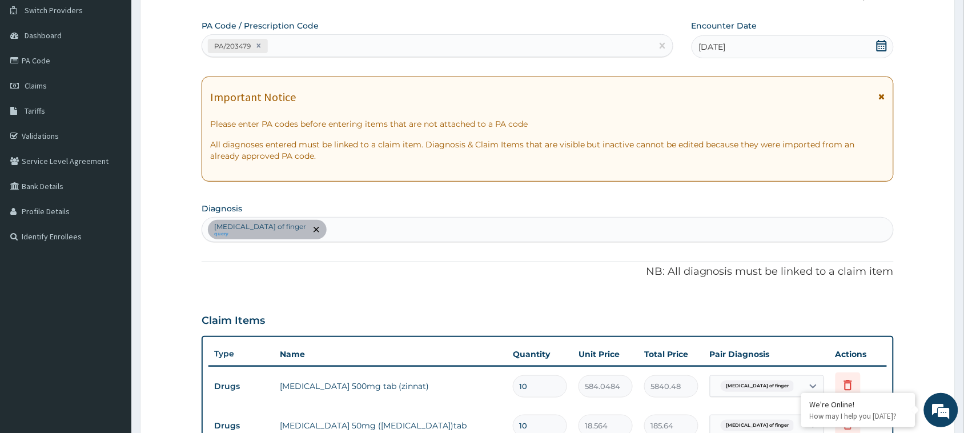
scroll to position [76, 0]
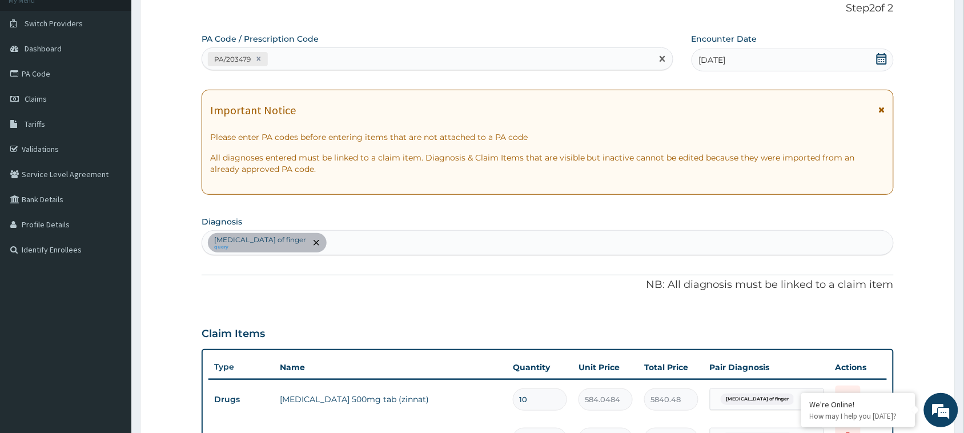
click at [350, 58] on div "PA/203479" at bounding box center [427, 59] width 450 height 19
paste input "PA/203479"
type input "P"
paste input "PA/DDF9CF"
type input "PA/DDF9CF"
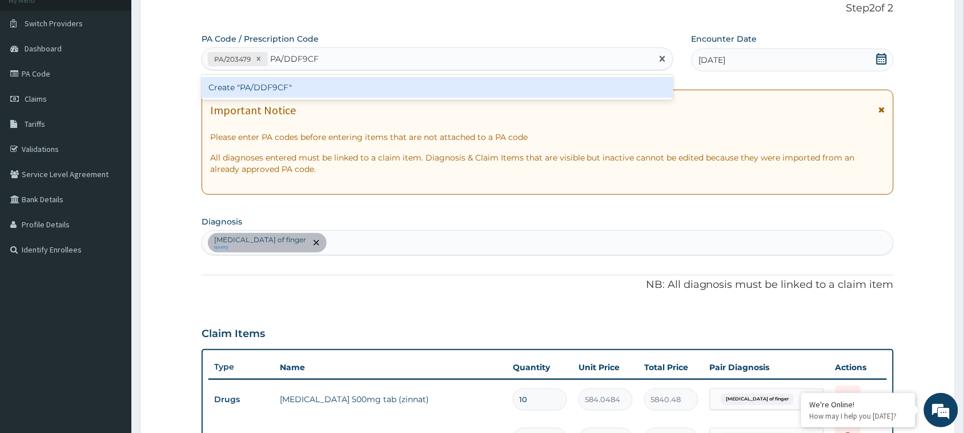
click at [287, 92] on div "Create "PA/DDF9CF"" at bounding box center [438, 87] width 472 height 21
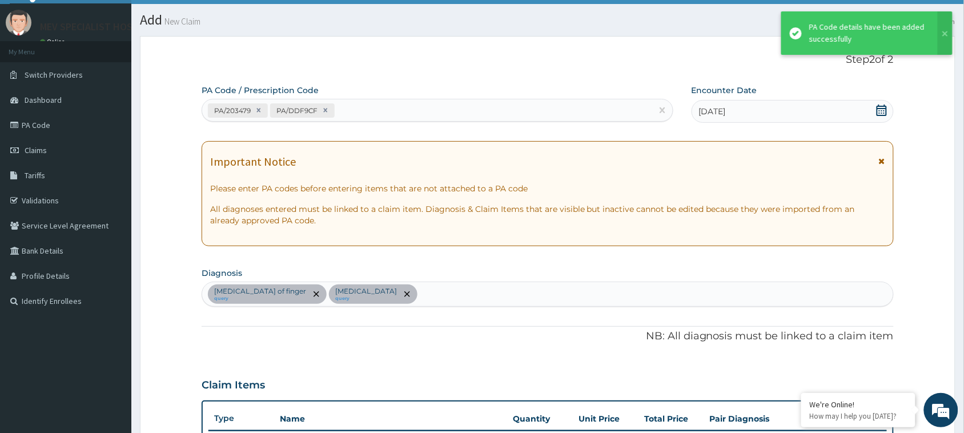
scroll to position [10, 0]
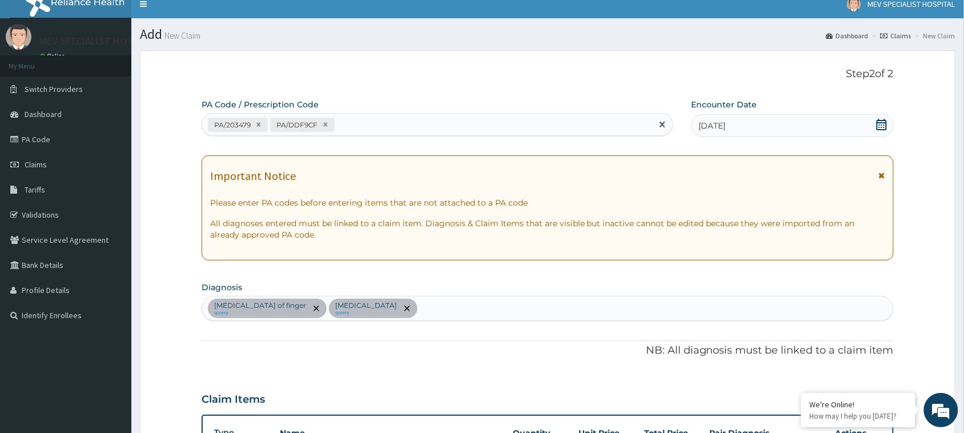
click at [432, 130] on div "PA/203479 PA/DDF9CF" at bounding box center [427, 124] width 450 height 19
paste input "PA/A34895"
type input "PA/A34895"
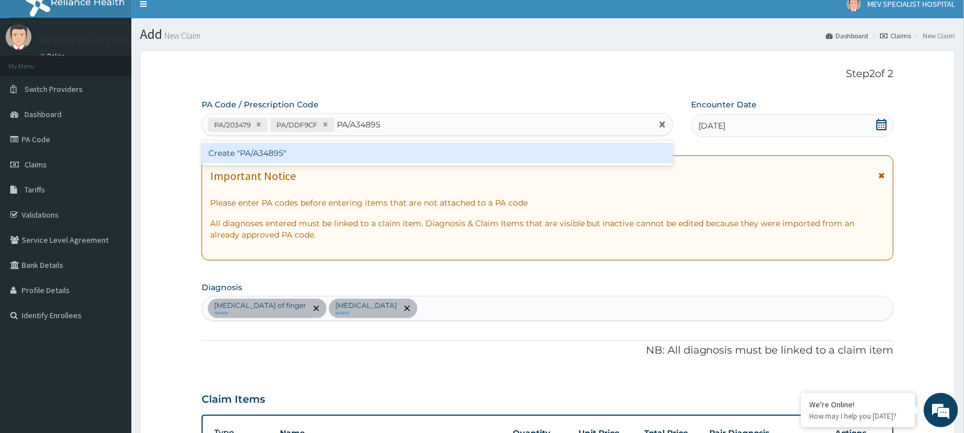
click at [397, 158] on div "Create "PA/A34895"" at bounding box center [438, 153] width 472 height 21
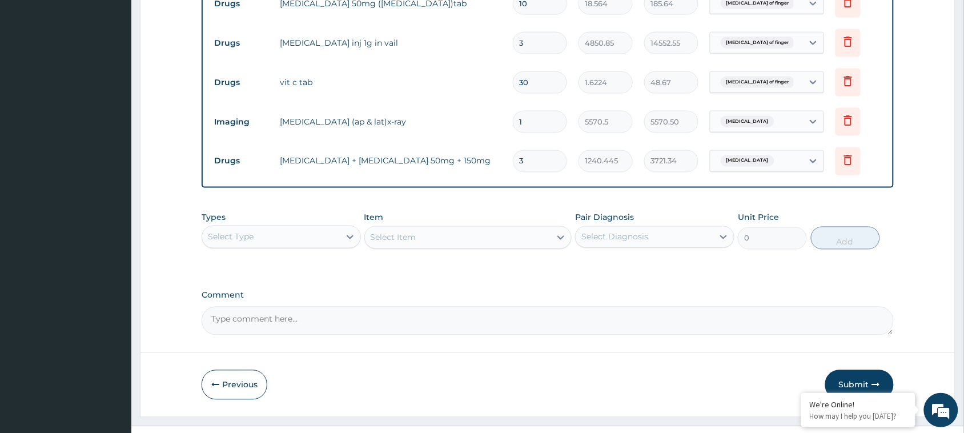
scroll to position [532, 0]
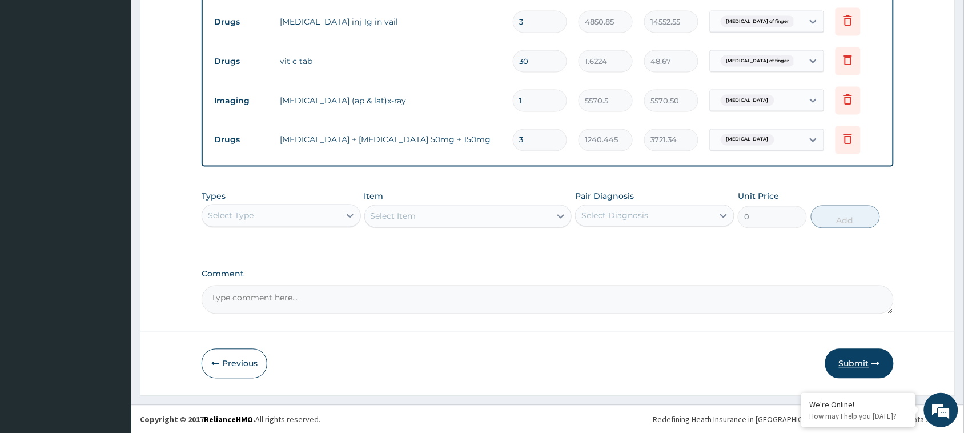
click at [857, 353] on button "Submit" at bounding box center [859, 364] width 69 height 30
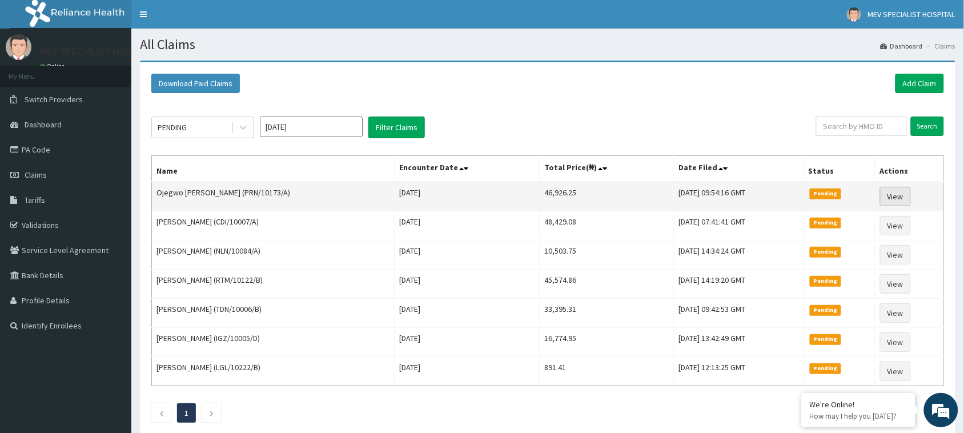
click at [894, 193] on link "View" at bounding box center [895, 196] width 31 height 19
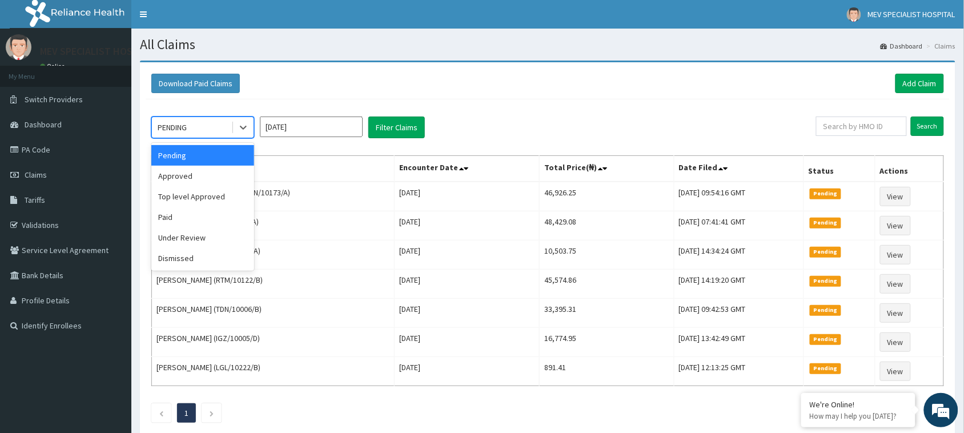
click at [223, 119] on div "PENDING" at bounding box center [191, 127] width 79 height 18
click at [220, 183] on div "Approved" at bounding box center [202, 176] width 103 height 21
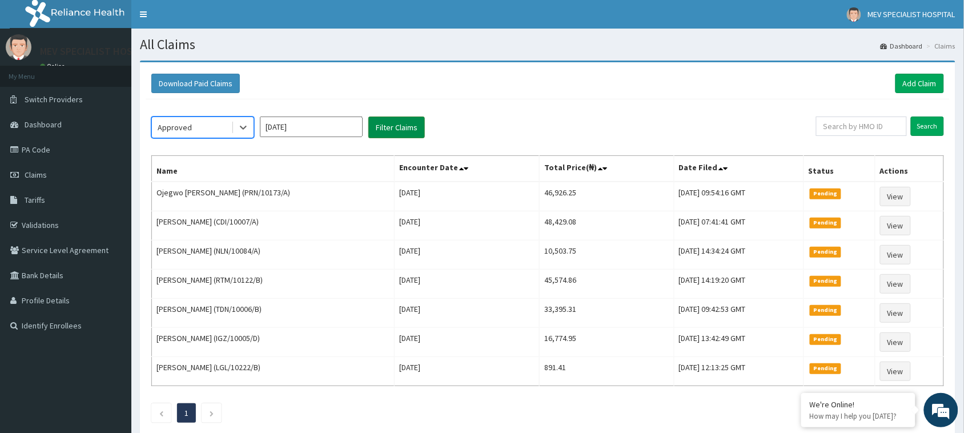
click at [392, 124] on button "Filter Claims" at bounding box center [396, 127] width 57 height 22
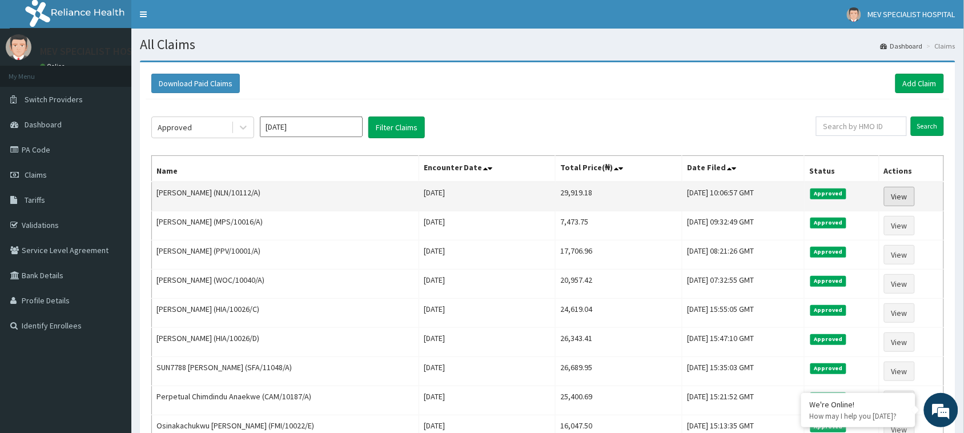
click at [909, 198] on link "View" at bounding box center [899, 196] width 31 height 19
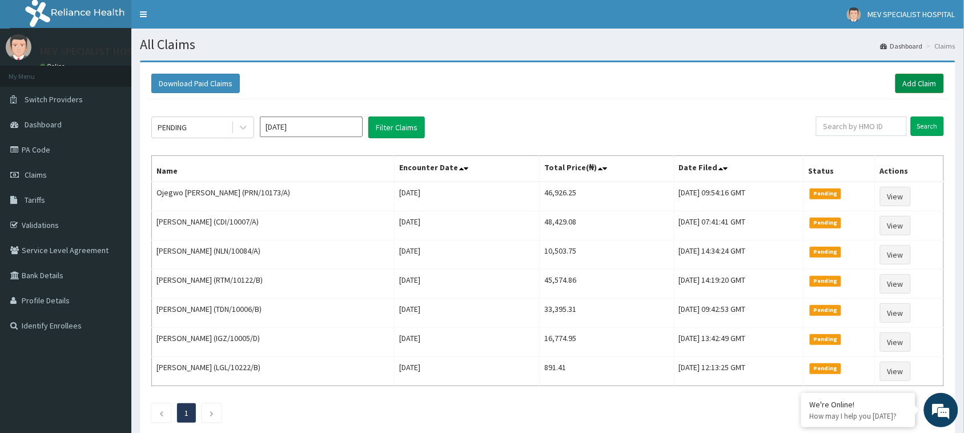
click at [922, 86] on link "Add Claim" at bounding box center [919, 83] width 49 height 19
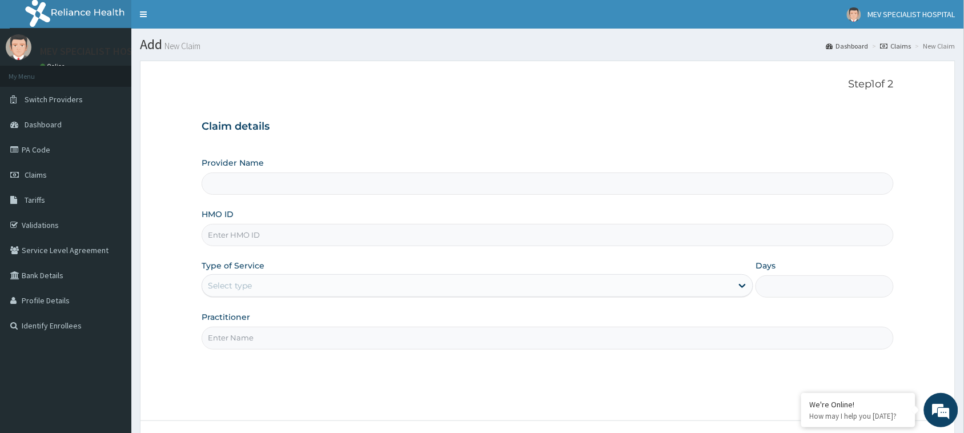
type input "MEV SPECIALIST HOSPITAL"
click at [287, 230] on input "HMO ID" at bounding box center [548, 235] width 692 height 22
paste input "SBD/10014/A"
type input "SBD/10014/A"
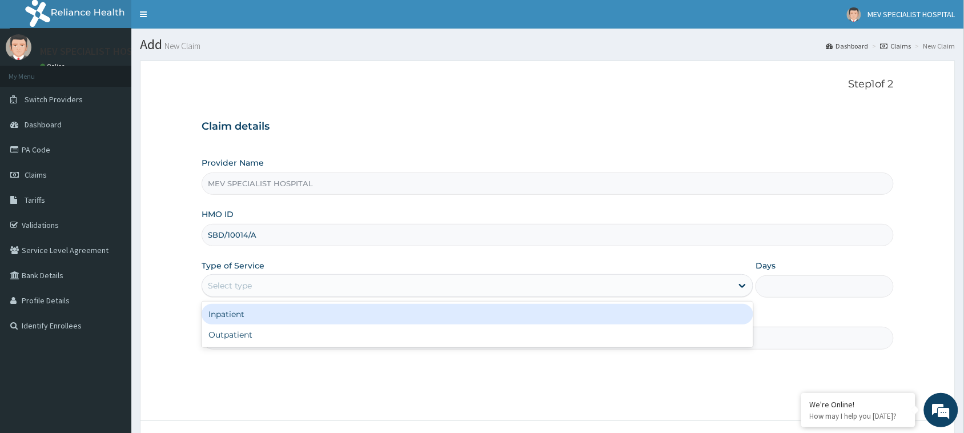
click at [259, 281] on div "Select type" at bounding box center [467, 285] width 530 height 18
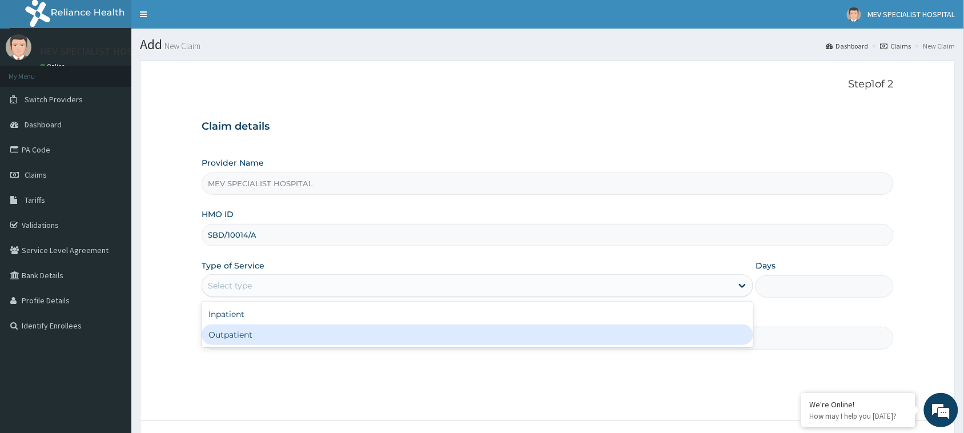
click at [263, 340] on div "Outpatient" at bounding box center [478, 334] width 552 height 21
type input "1"
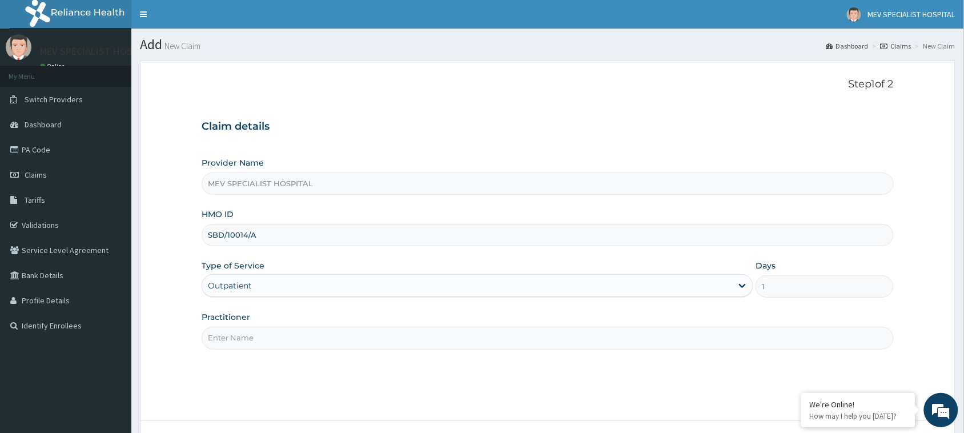
click at [263, 340] on input "Practitioner" at bounding box center [548, 338] width 692 height 22
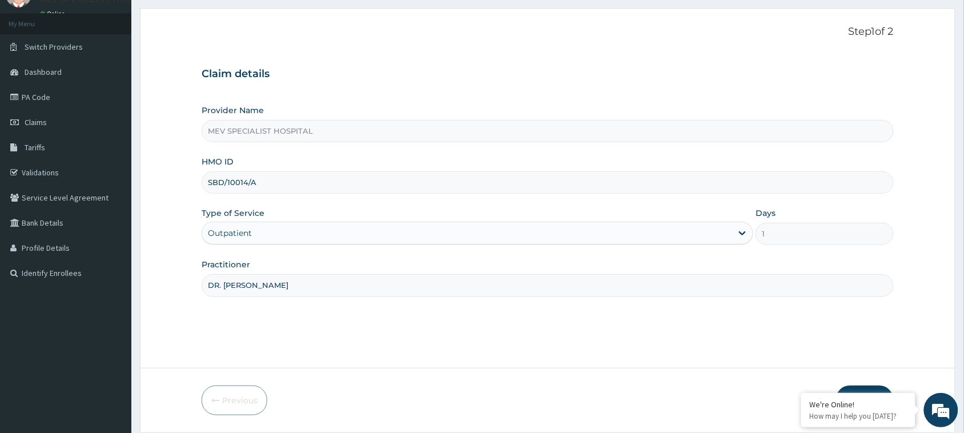
scroll to position [90, 0]
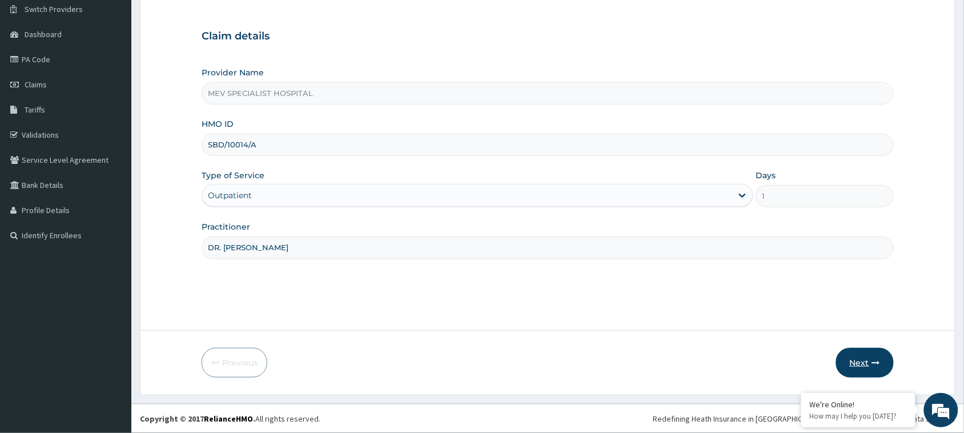
type input "DR. [PERSON_NAME]"
click at [854, 363] on button "Next" at bounding box center [865, 363] width 58 height 30
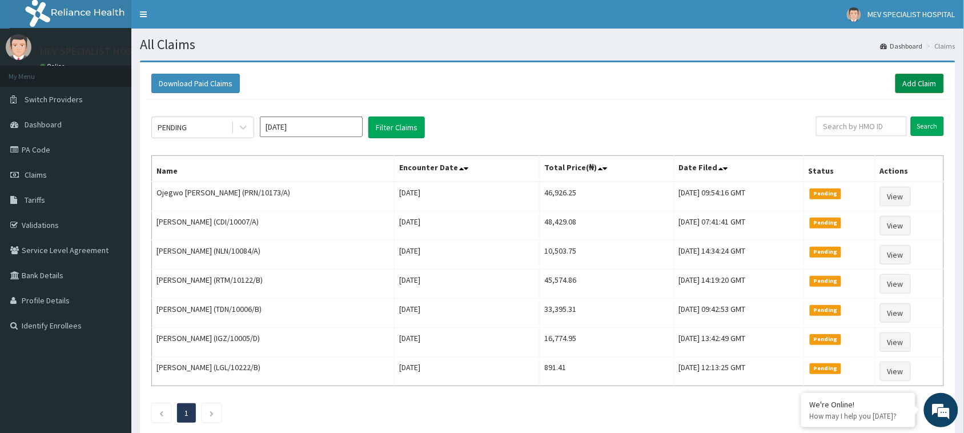
click at [912, 86] on link "Add Claim" at bounding box center [919, 83] width 49 height 19
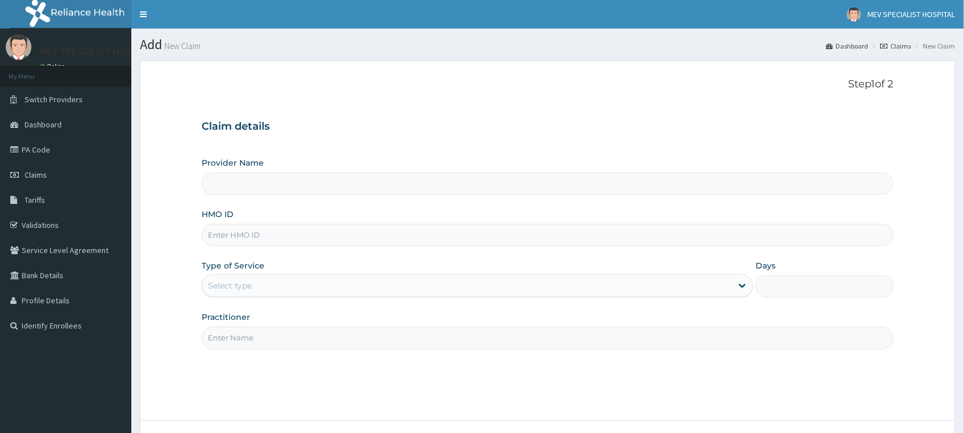
click at [410, 238] on input "HMO ID" at bounding box center [548, 235] width 692 height 22
type input "MEV SPECIALIST HOSPITAL"
paste input "DDF/10027/A"
type input "DDF/10027/A"
click at [317, 274] on div "Type of Service Select type" at bounding box center [478, 279] width 552 height 38
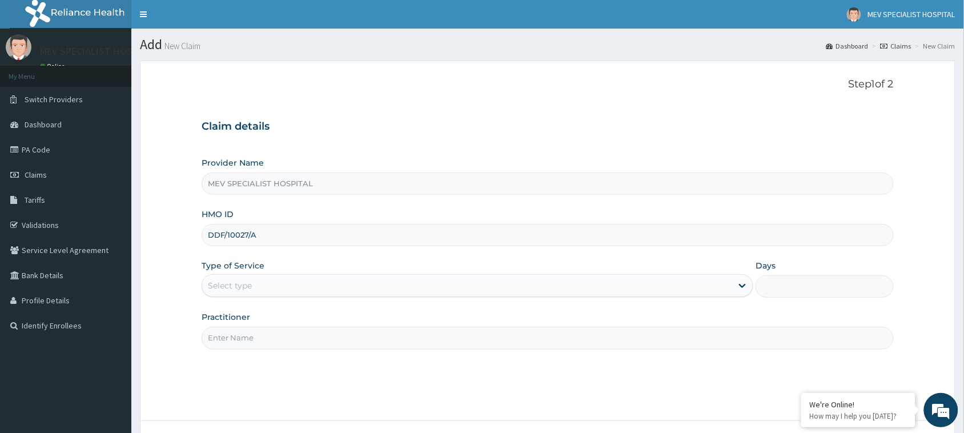
click at [311, 288] on div "Select type" at bounding box center [467, 285] width 530 height 18
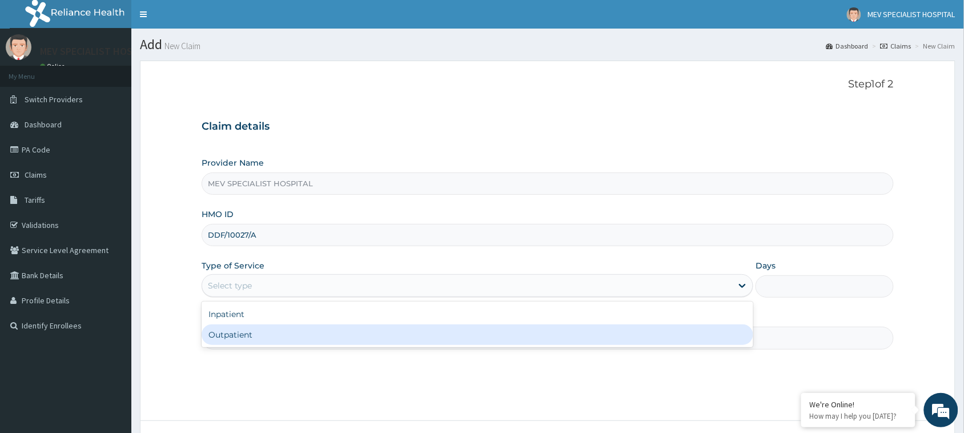
click at [284, 335] on div "Outpatient" at bounding box center [478, 334] width 552 height 21
type input "1"
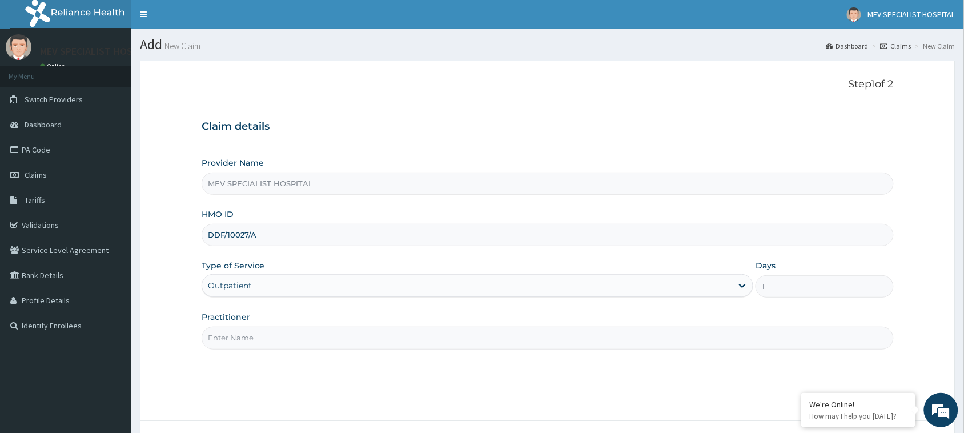
click at [284, 335] on input "Practitioner" at bounding box center [548, 338] width 692 height 22
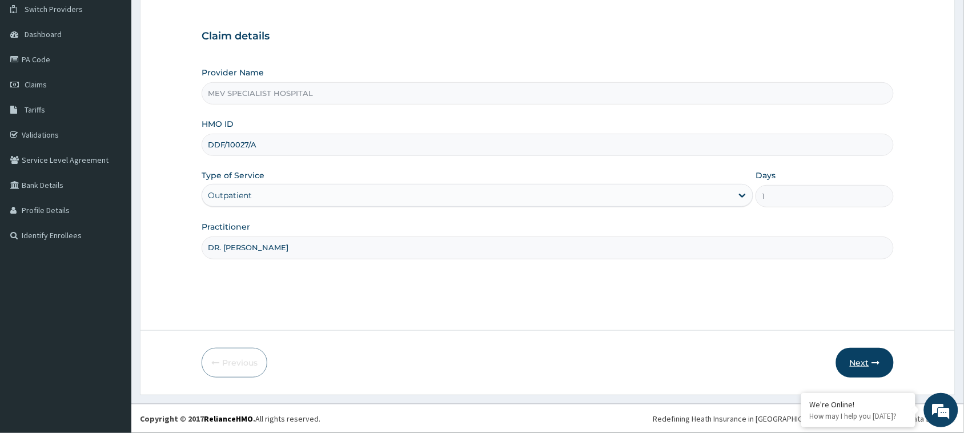
type input "DR. ANITA"
click at [861, 358] on button "Next" at bounding box center [865, 363] width 58 height 30
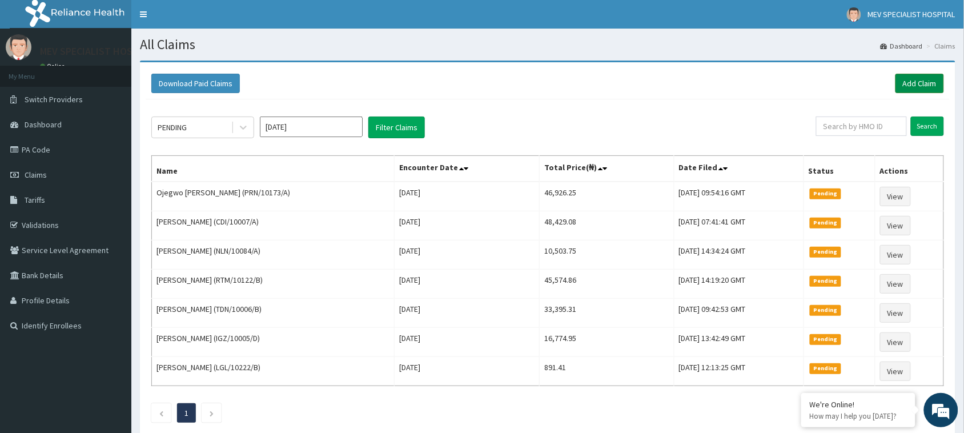
click at [927, 86] on link "Add Claim" at bounding box center [919, 83] width 49 height 19
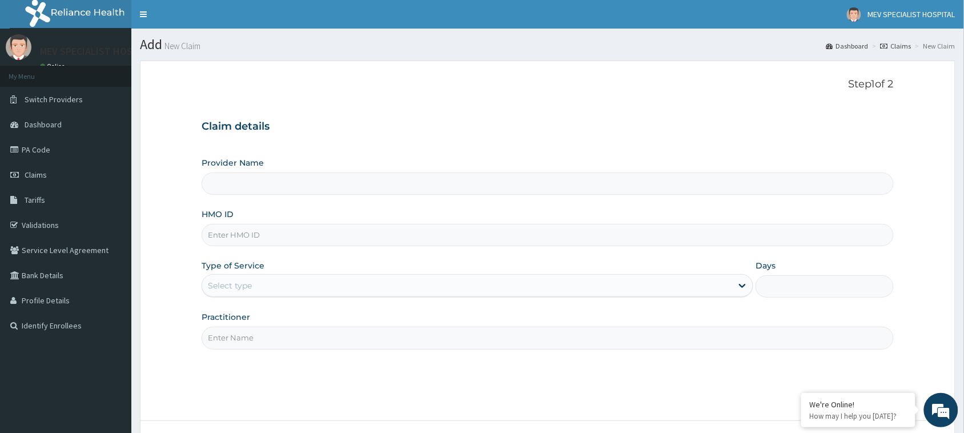
click at [337, 236] on input "HMO ID" at bounding box center [548, 235] width 692 height 22
paste input "WCO/10005/A"
type input "WCO/10005/A"
type input "MEV SPECIALIST HOSPITAL"
type input "WCO/10005/A"
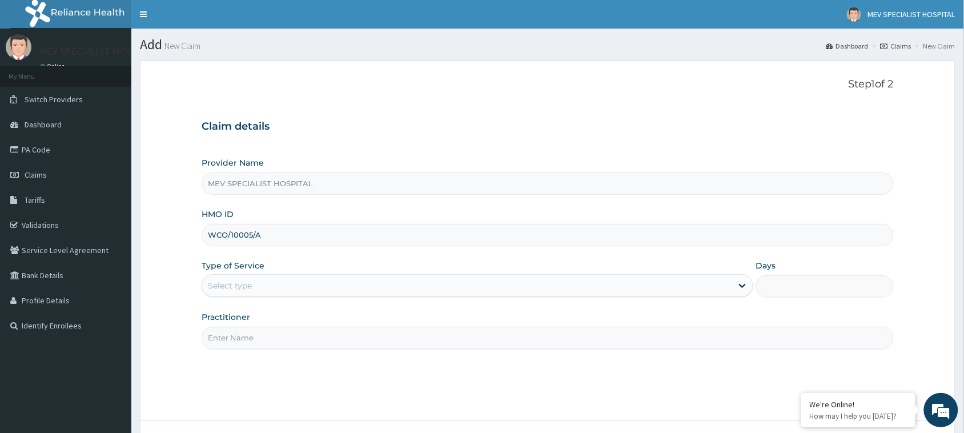
click at [301, 287] on div "Select type" at bounding box center [467, 285] width 530 height 18
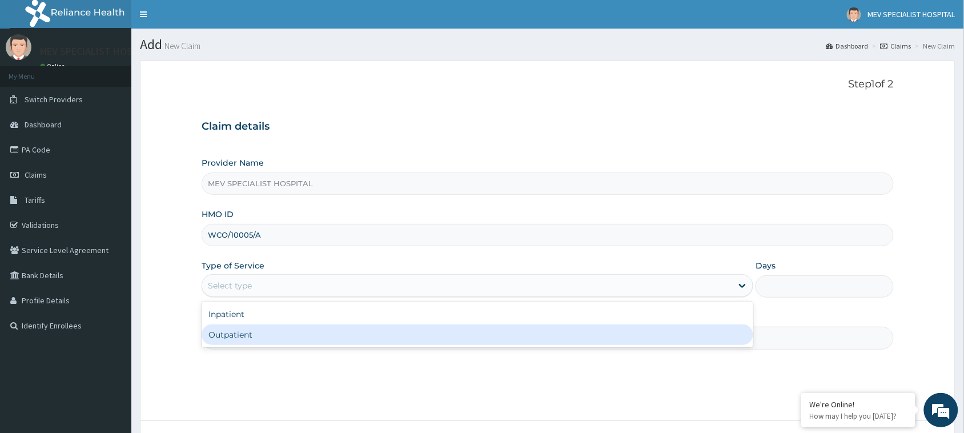
click at [303, 329] on div "Outpatient" at bounding box center [478, 334] width 552 height 21
type input "1"
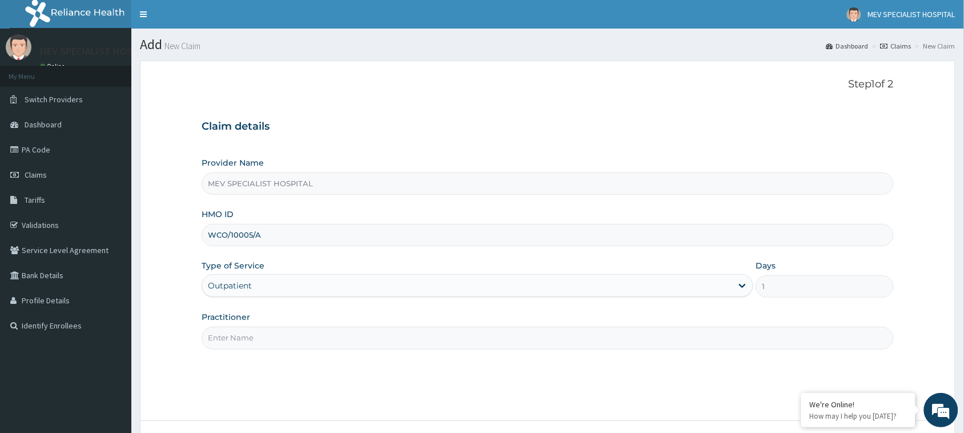
click at [303, 329] on input "Practitioner" at bounding box center [548, 338] width 692 height 22
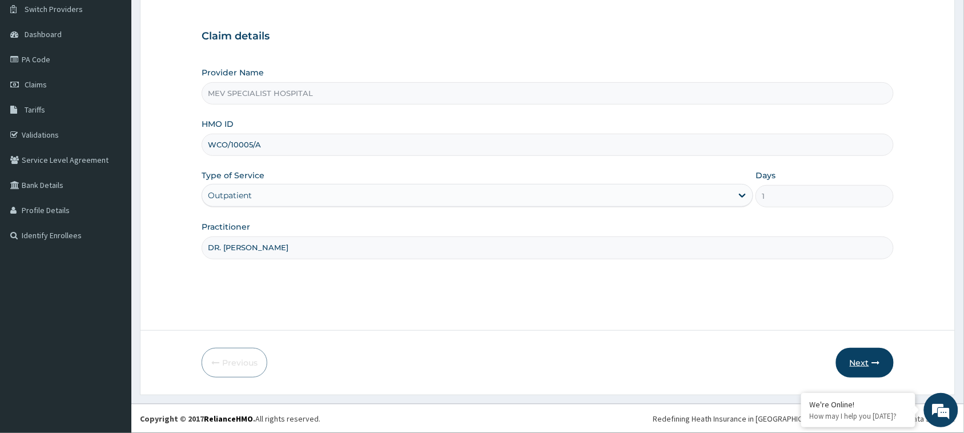
type input "DR. [PERSON_NAME]"
click at [871, 359] on button "Next" at bounding box center [865, 363] width 58 height 30
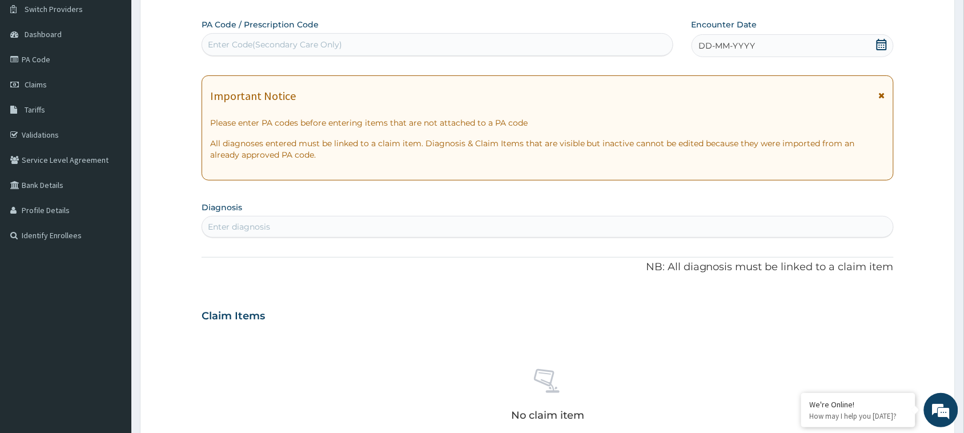
click at [401, 47] on div "Enter Code(Secondary Care Only)" at bounding box center [437, 44] width 470 height 18
paste input "PA/CFA666"
type input "PA/CFA666"
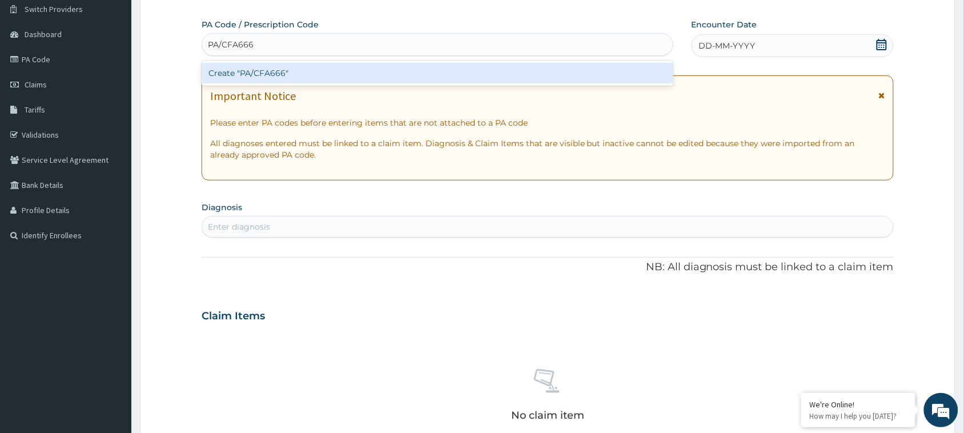
click at [395, 80] on div "Create "PA/CFA666"" at bounding box center [438, 73] width 472 height 21
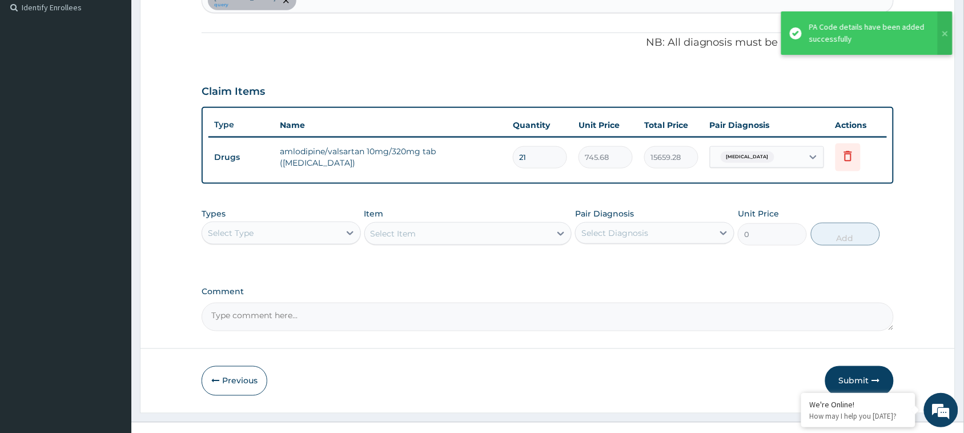
scroll to position [335, 0]
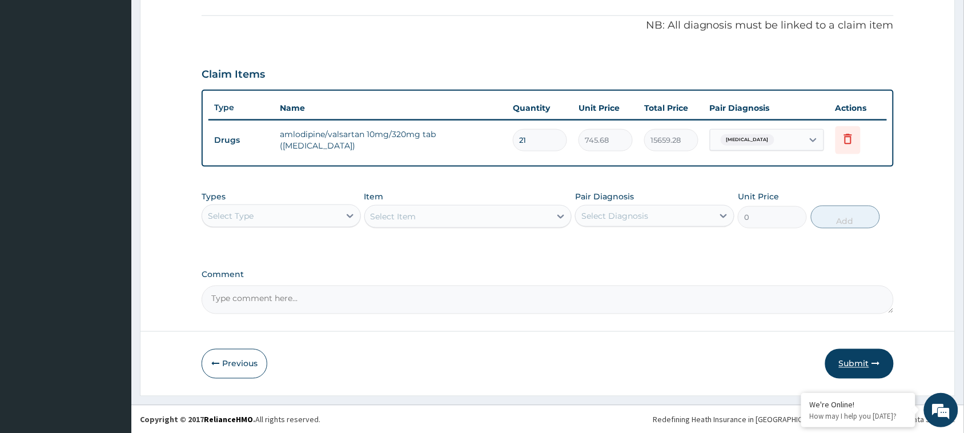
click at [846, 368] on button "Submit" at bounding box center [859, 364] width 69 height 30
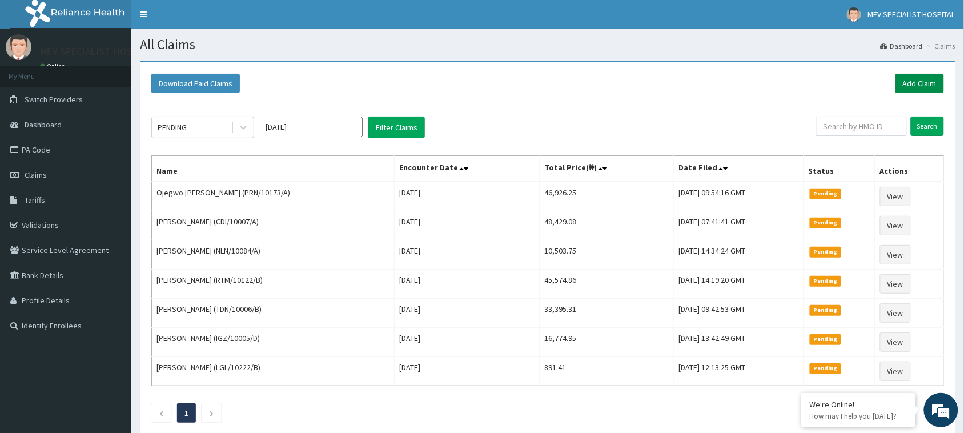
click at [924, 80] on link "Add Claim" at bounding box center [919, 83] width 49 height 19
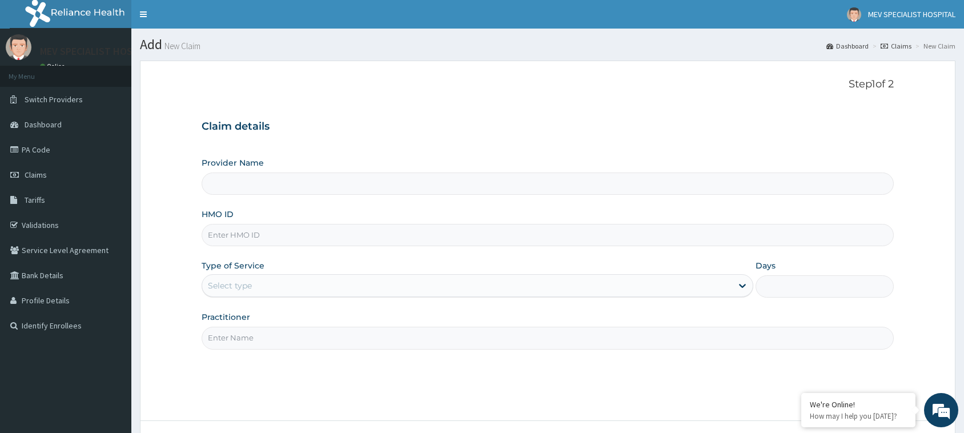
type input "MEV SPECIALIST HOSPITAL"
click at [465, 235] on input "HMO ID" at bounding box center [548, 235] width 692 height 22
paste input "AGM/10004/A"
type input "AGM/10004/A"
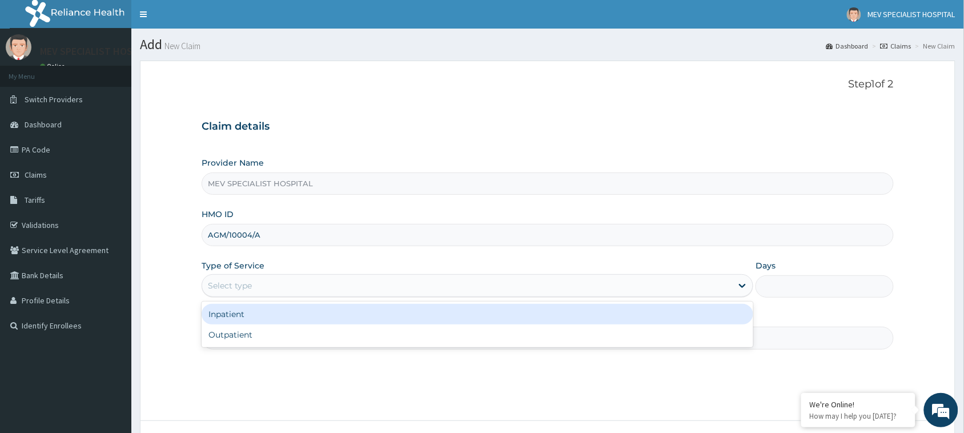
click at [334, 287] on div "Select type" at bounding box center [467, 285] width 530 height 18
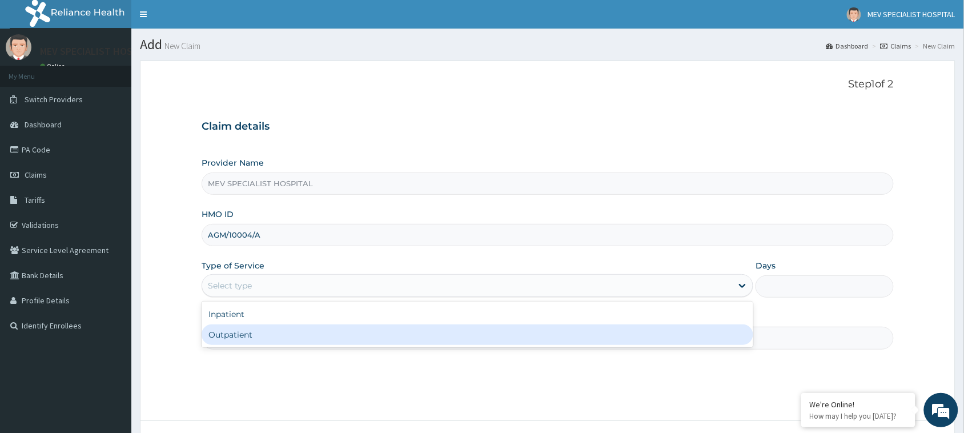
click at [335, 334] on div "Outpatient" at bounding box center [478, 334] width 552 height 21
type input "1"
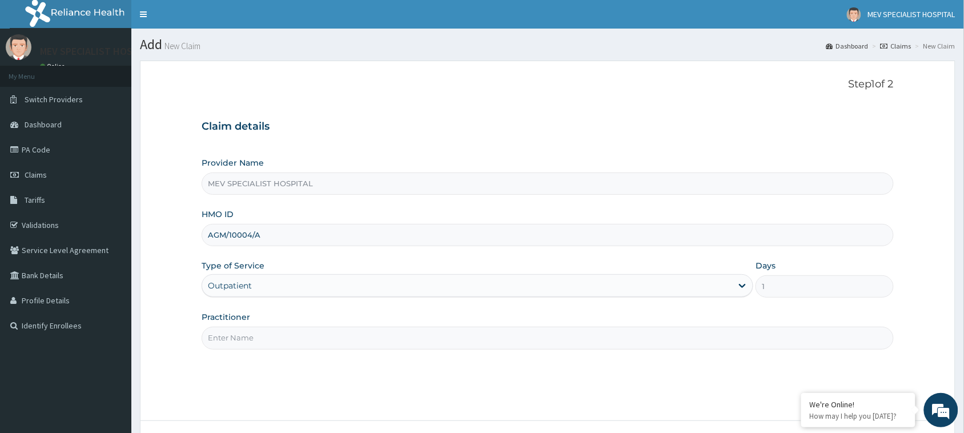
click at [335, 334] on input "Practitioner" at bounding box center [548, 338] width 692 height 22
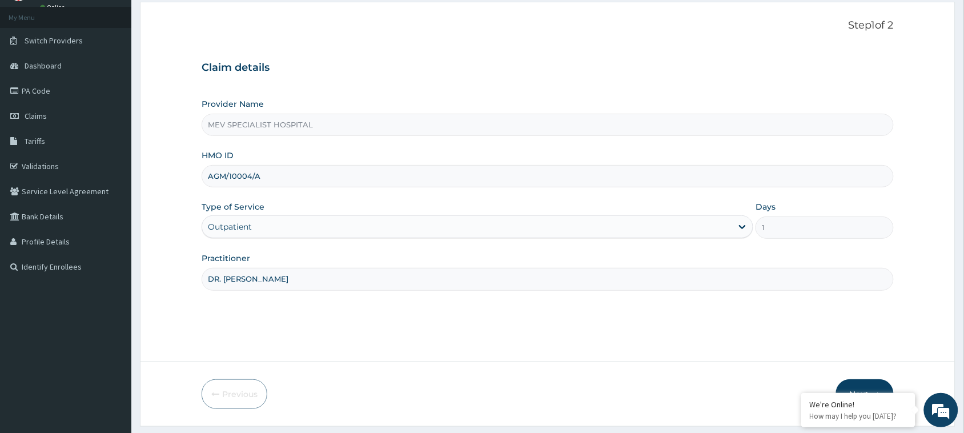
scroll to position [90, 0]
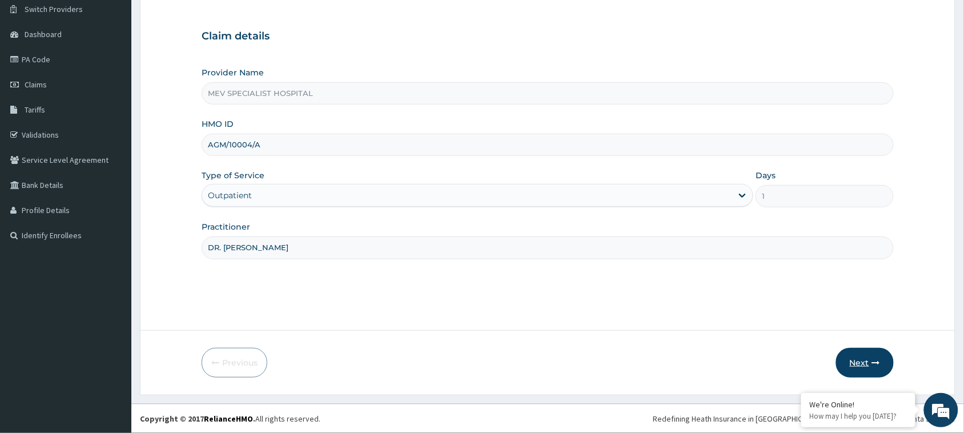
type input "DR. ANITA"
click at [852, 361] on button "Next" at bounding box center [865, 363] width 58 height 30
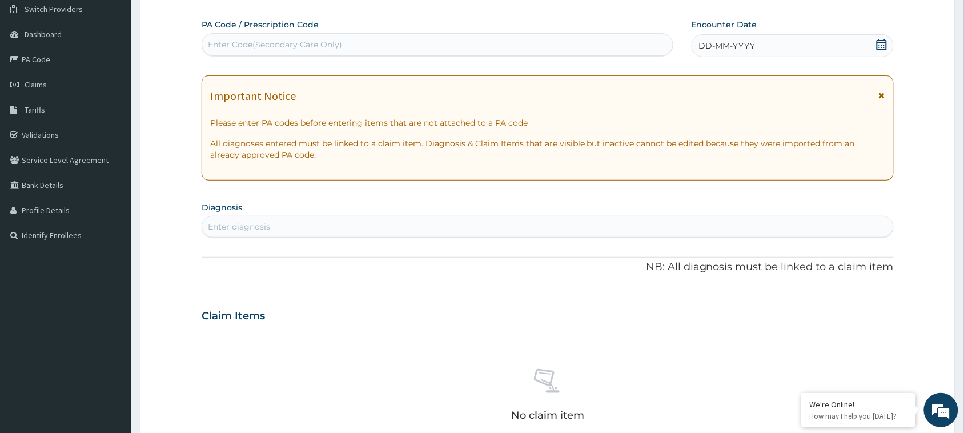
click at [420, 43] on div "Enter Code(Secondary Care Only)" at bounding box center [437, 44] width 470 height 18
paste input "PA/2BB4D4"
type input "PA/2BB4D4"
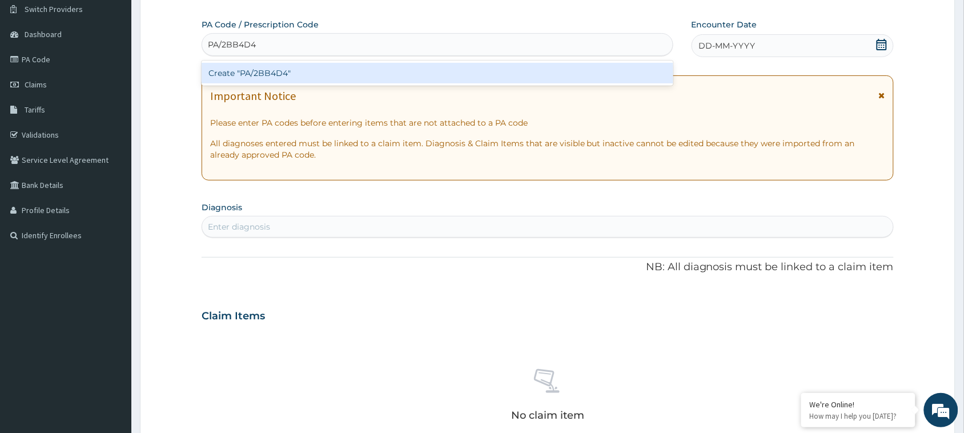
click at [424, 80] on div "Create "PA/2BB4D4"" at bounding box center [438, 73] width 472 height 21
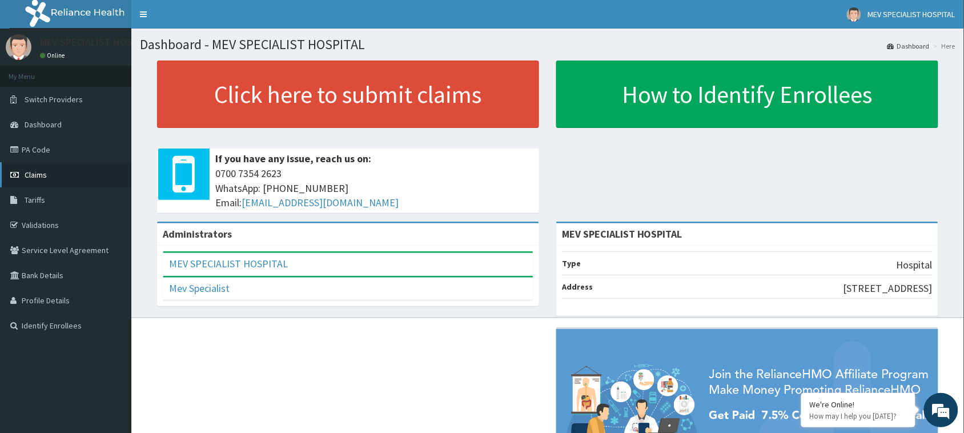
click at [42, 173] on span "Claims" at bounding box center [36, 175] width 22 height 10
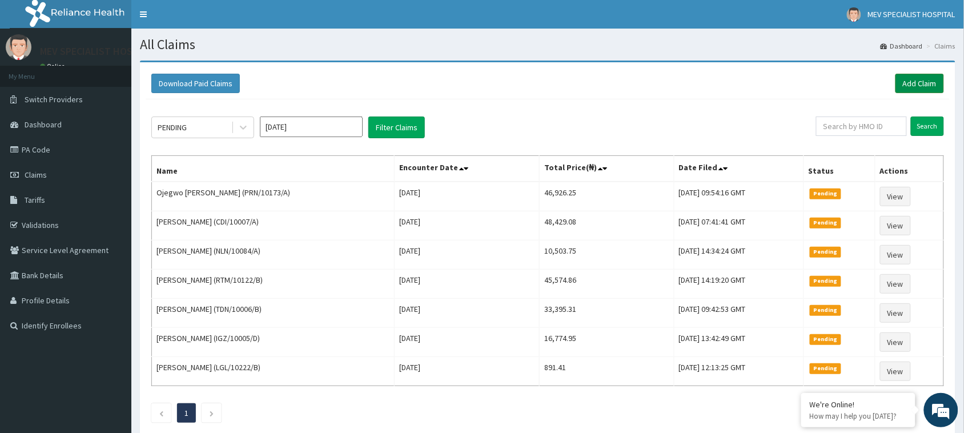
click at [927, 75] on link "Add Claim" at bounding box center [919, 83] width 49 height 19
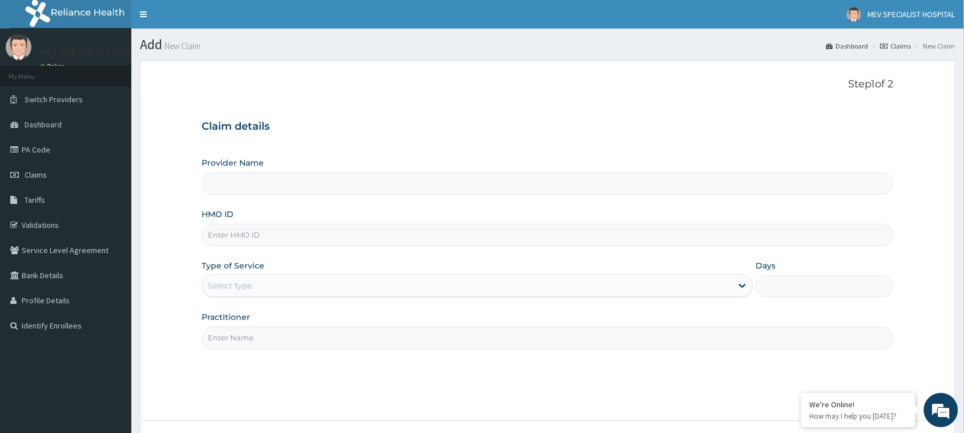
type input "MEV SPECIALIST HOSPITAL"
click at [255, 237] on input "HMO ID" at bounding box center [548, 235] width 692 height 22
paste input "AGM/10004/A"
type input "AGM/10004/A"
click at [242, 289] on div "Select type" at bounding box center [230, 285] width 44 height 11
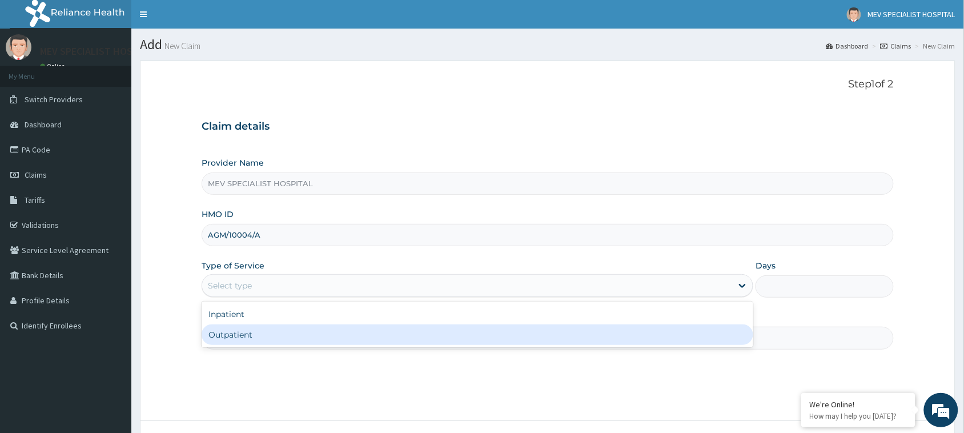
click at [214, 344] on div "Outpatient" at bounding box center [478, 334] width 552 height 21
type input "1"
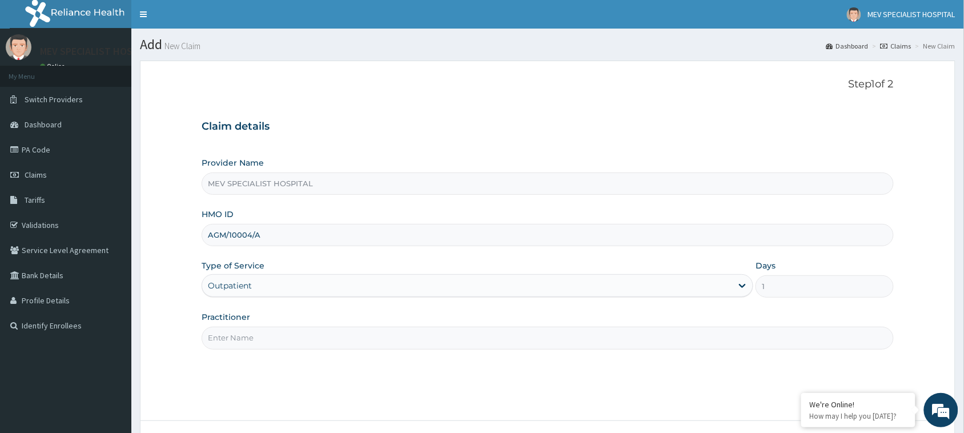
click at [228, 332] on input "Practitioner" at bounding box center [548, 338] width 692 height 22
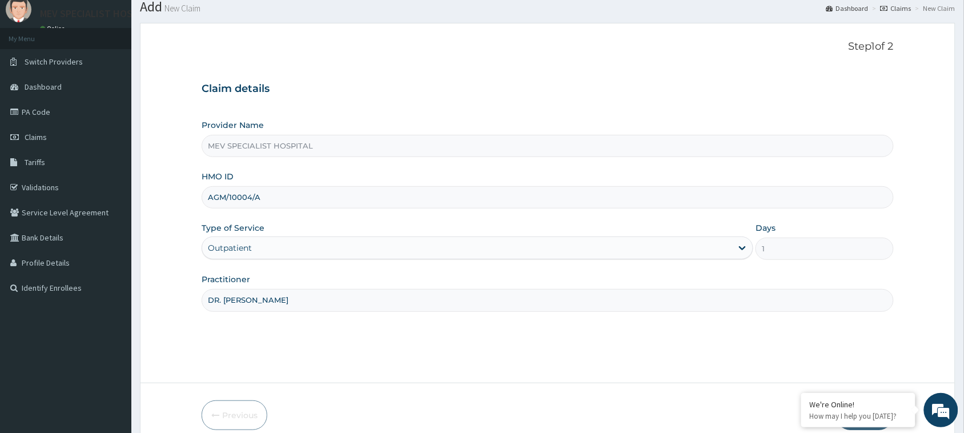
scroll to position [90, 0]
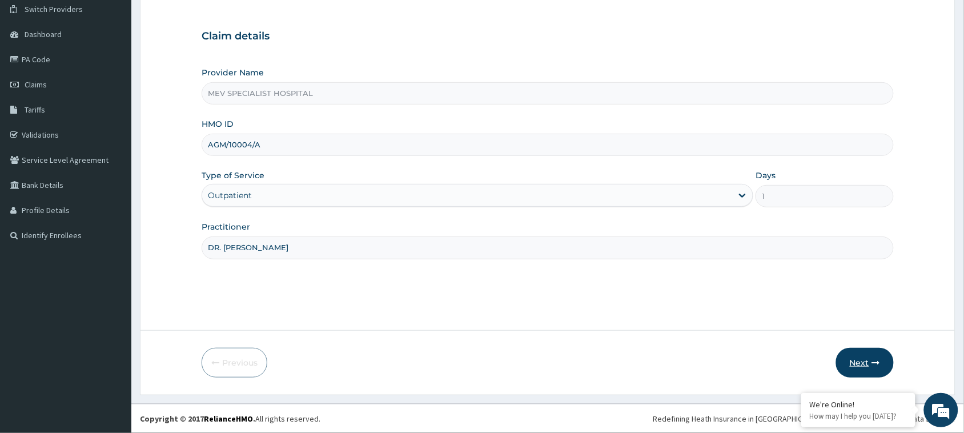
type input "DR. [PERSON_NAME]"
click at [872, 355] on button "Next" at bounding box center [865, 363] width 58 height 30
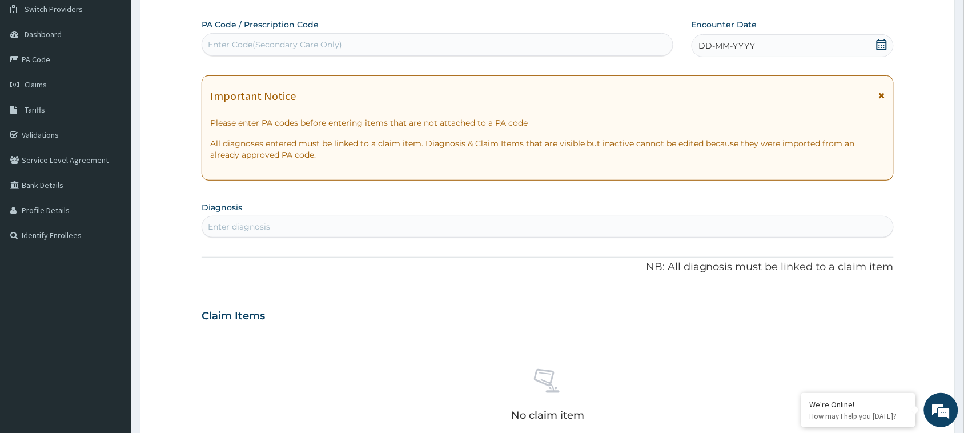
click at [406, 46] on div "Enter Code(Secondary Care Only)" at bounding box center [437, 44] width 470 height 18
paste input "PA/2BB4D4"
type input "PA/2BB4D4"
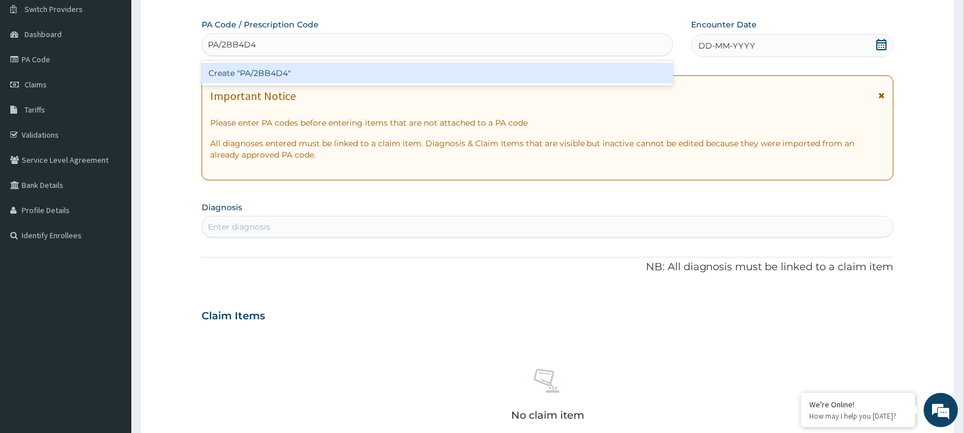
click at [413, 69] on div "Create "PA/2BB4D4"" at bounding box center [438, 73] width 472 height 21
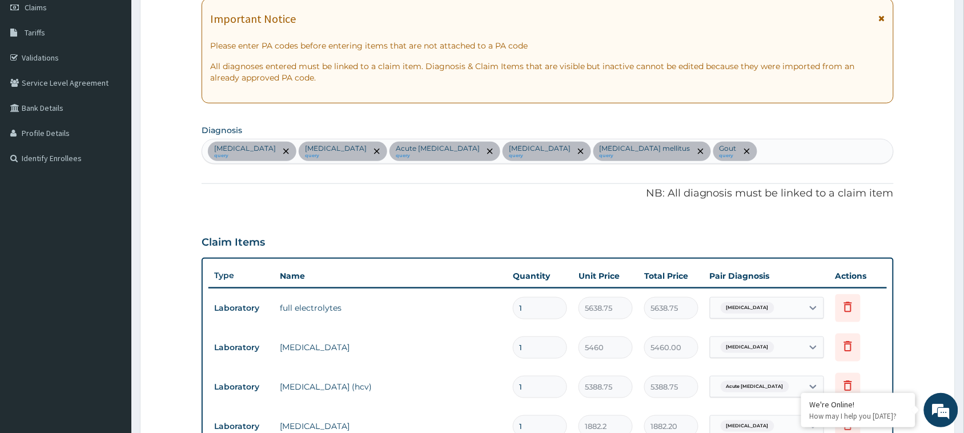
scroll to position [611, 0]
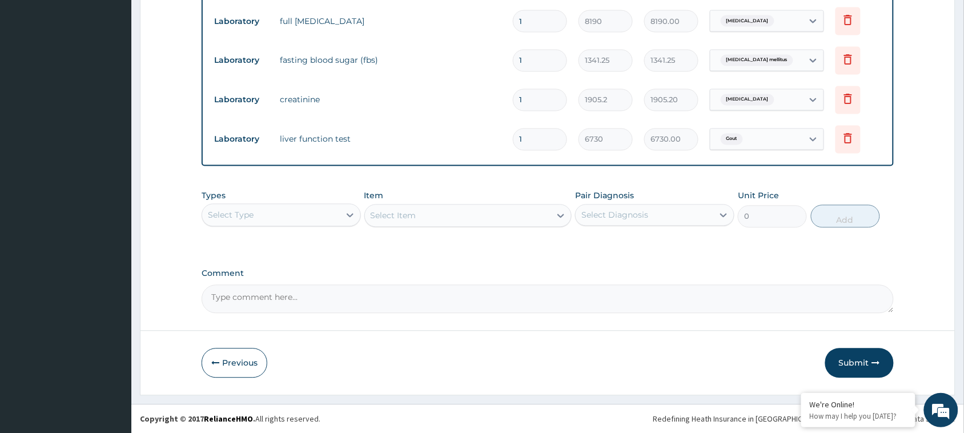
click at [317, 210] on div "Select Type" at bounding box center [271, 215] width 138 height 18
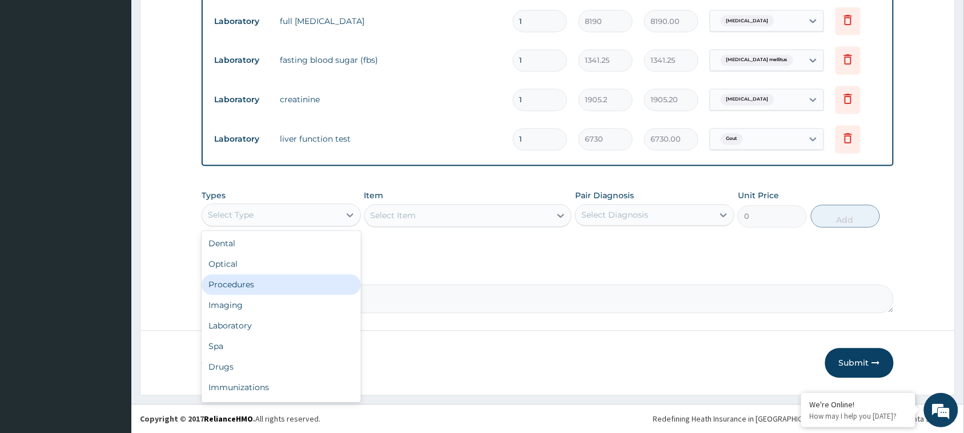
click at [286, 278] on div "Procedures" at bounding box center [281, 285] width 159 height 21
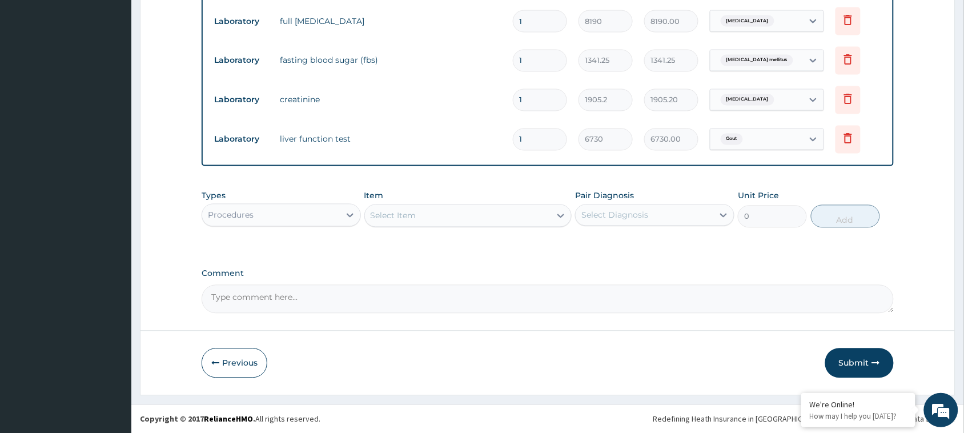
click at [454, 213] on div "Select Item" at bounding box center [458, 216] width 186 height 18
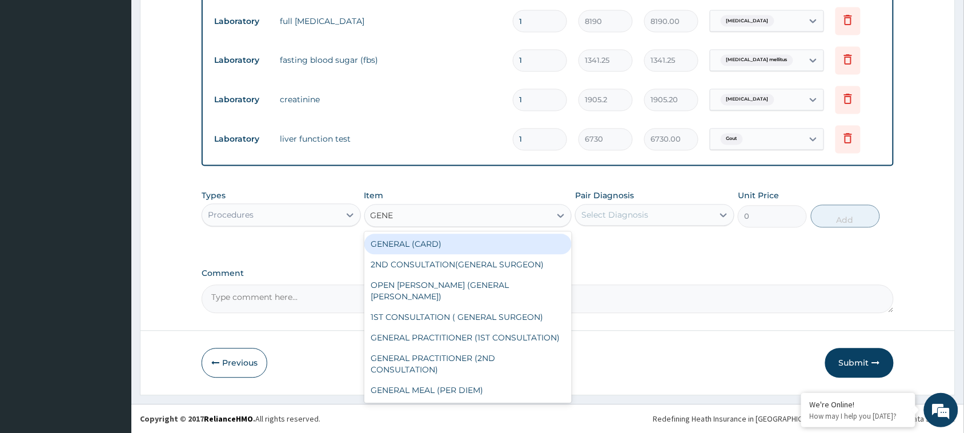
type input "GENER"
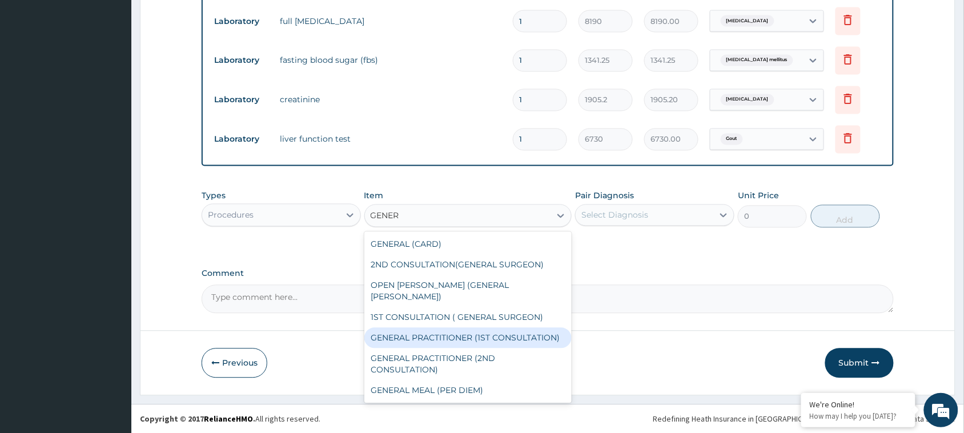
click at [472, 330] on div "GENERAL PRACTITIONER (1ST CONSULTATION)" at bounding box center [468, 338] width 208 height 21
type input "3000"
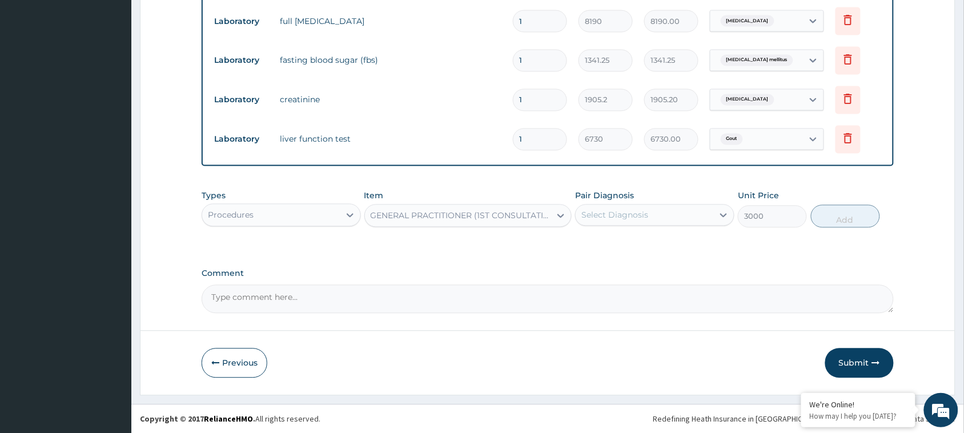
click at [677, 214] on div "Select Diagnosis" at bounding box center [644, 215] width 138 height 18
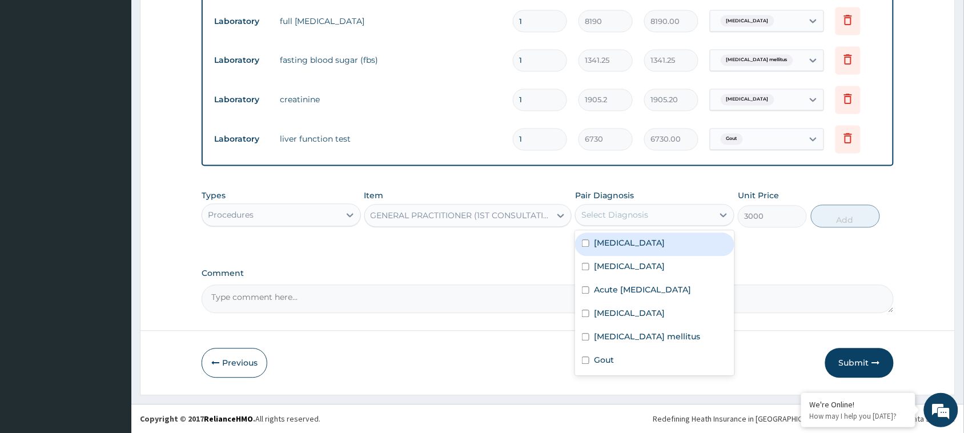
click at [645, 240] on label "[MEDICAL_DATA]" at bounding box center [629, 243] width 71 height 11
checkbox input "true"
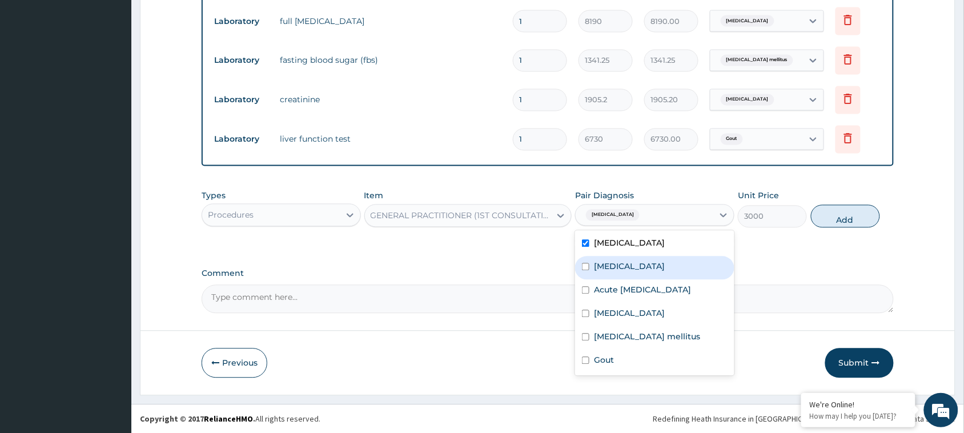
click at [629, 263] on div "[MEDICAL_DATA]" at bounding box center [654, 267] width 159 height 23
checkbox input "true"
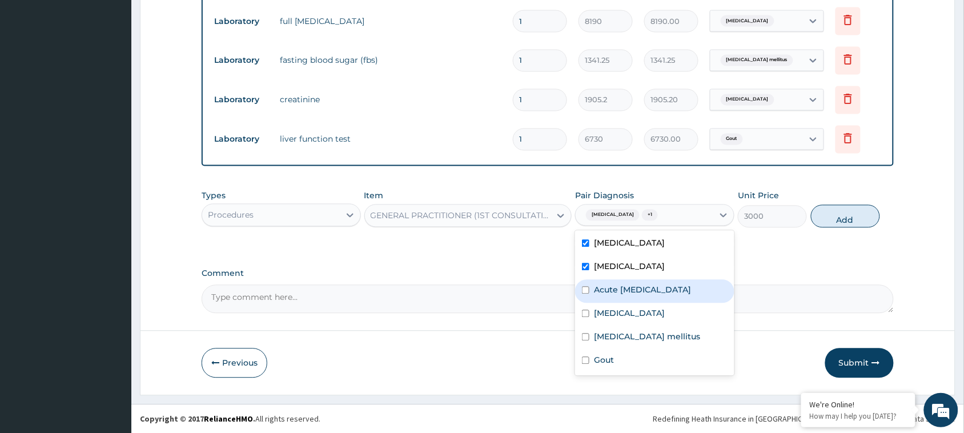
click at [624, 284] on label "Acute [MEDICAL_DATA]" at bounding box center [642, 289] width 97 height 11
checkbox input "true"
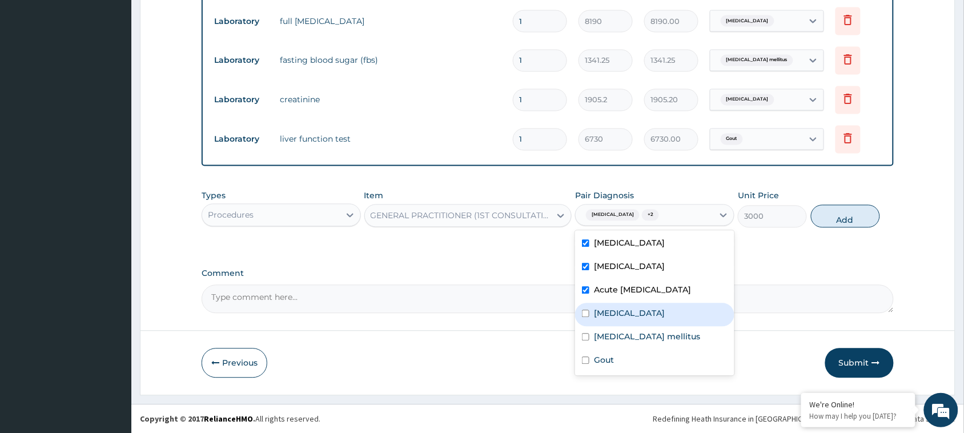
click at [618, 315] on label "[MEDICAL_DATA]" at bounding box center [629, 313] width 71 height 11
checkbox input "true"
click at [626, 337] on label "[MEDICAL_DATA] mellitus" at bounding box center [647, 336] width 106 height 11
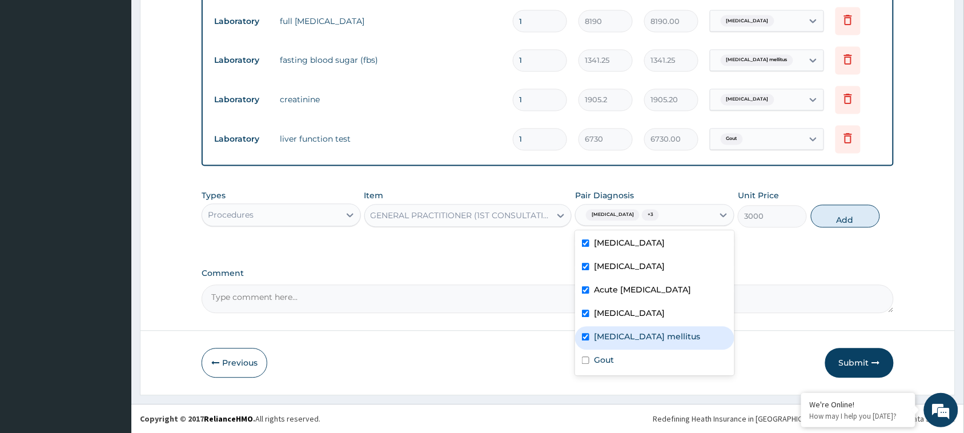
checkbox input "true"
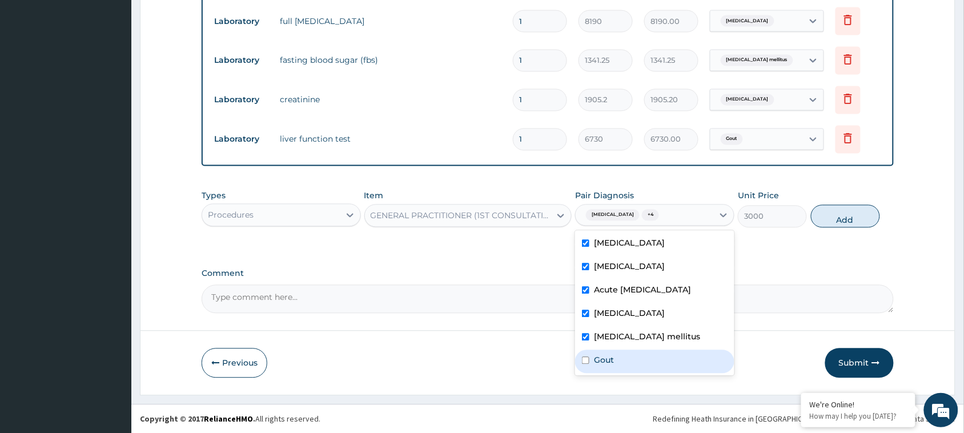
click at [624, 354] on div "Gout" at bounding box center [654, 361] width 159 height 23
checkbox input "true"
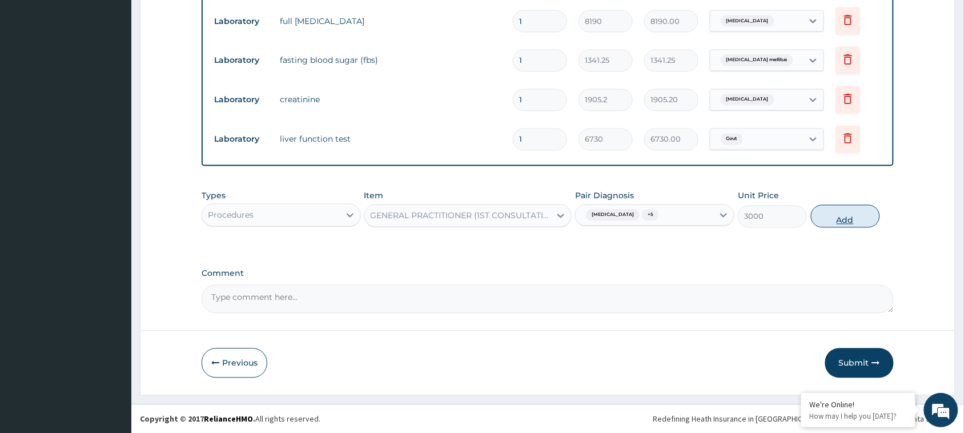
click at [838, 217] on button "Add" at bounding box center [845, 216] width 69 height 23
type input "0"
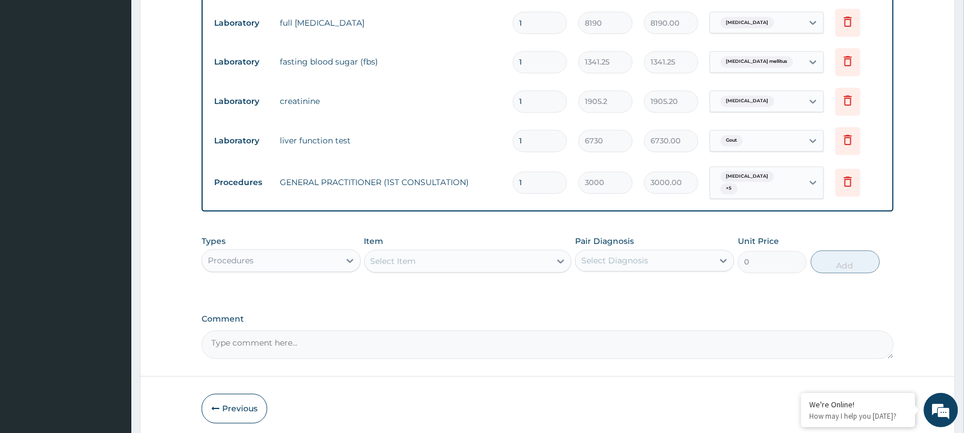
scroll to position [655, 0]
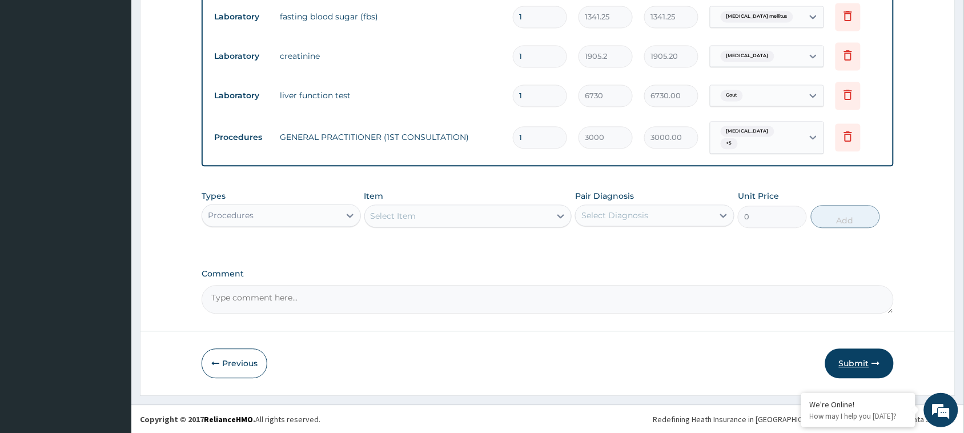
click at [845, 364] on button "Submit" at bounding box center [859, 363] width 69 height 30
